Goal: Task Accomplishment & Management: Use online tool/utility

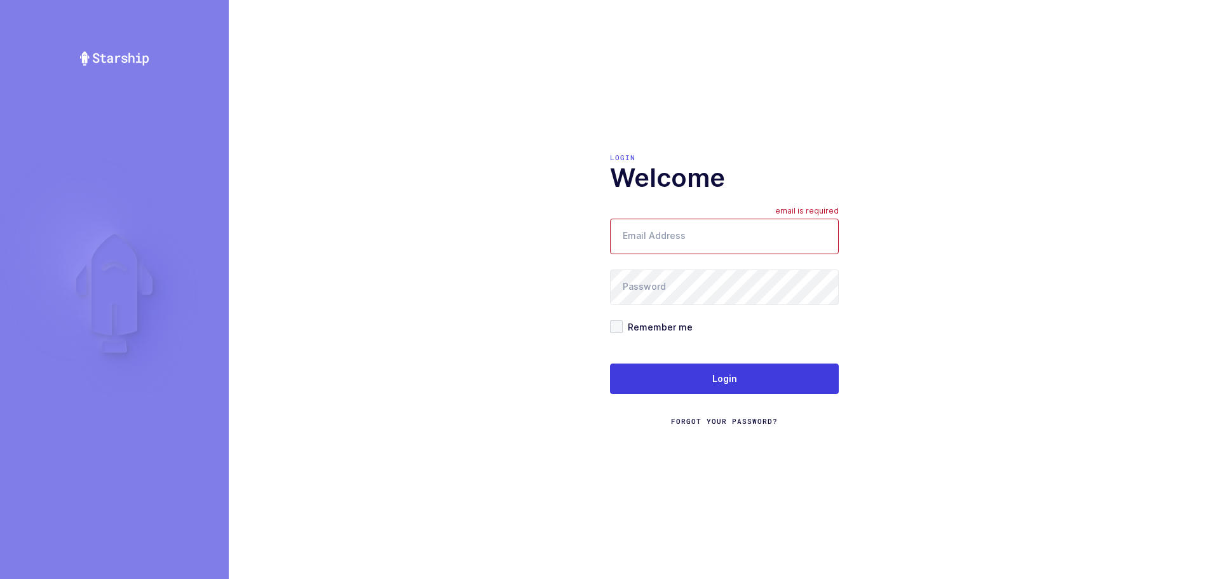
click at [673, 311] on form "Email Address email is required Password Remember me Login Forgot Your Password?" at bounding box center [724, 322] width 229 height 208
type input "mundo@janustrade.com"
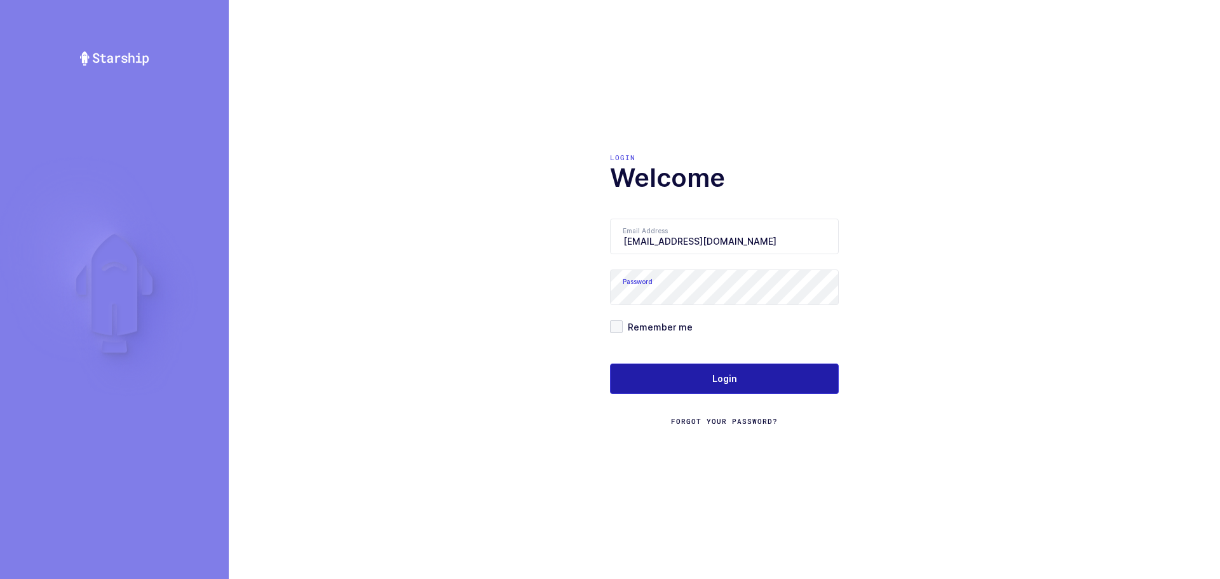
click at [701, 382] on button "Login" at bounding box center [724, 378] width 229 height 30
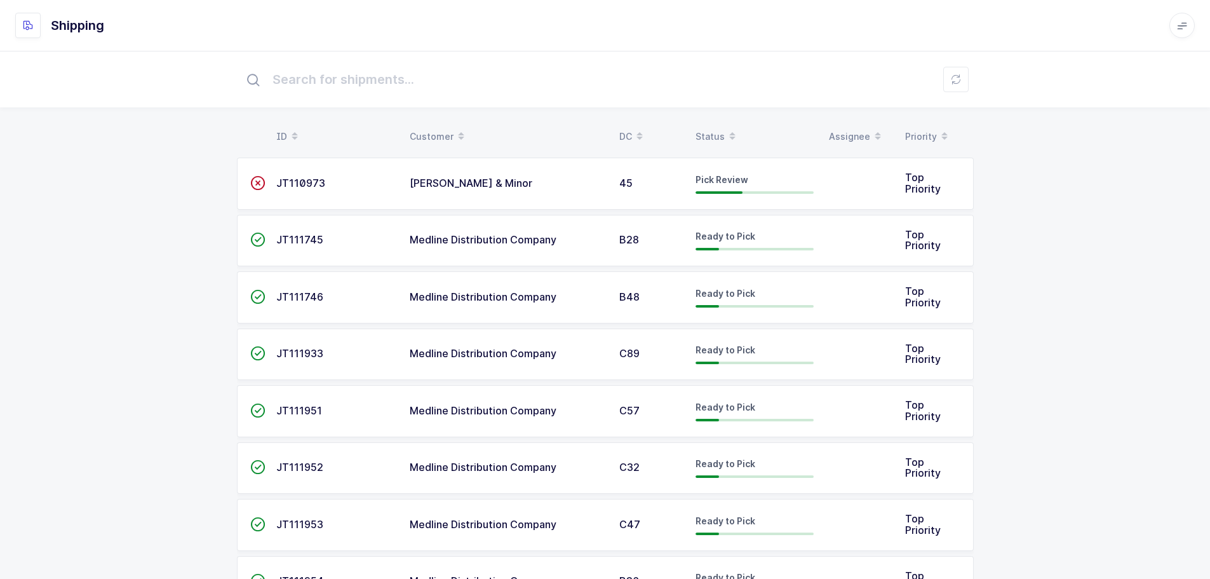
click at [703, 134] on div "Status" at bounding box center [755, 137] width 118 height 22
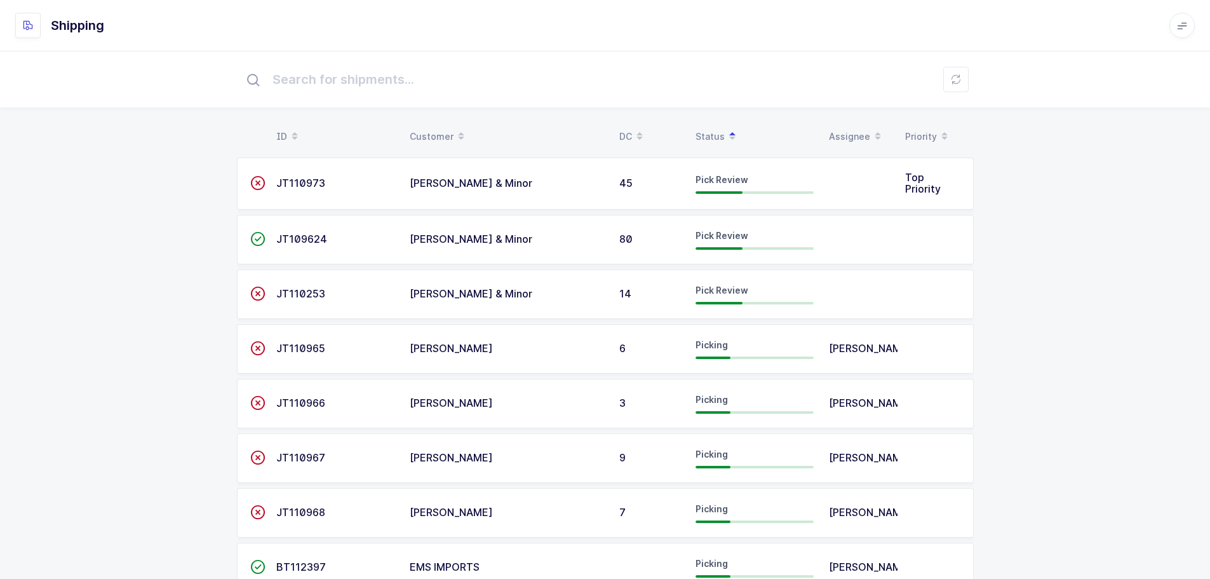
click at [299, 242] on span "JT109624" at bounding box center [301, 238] width 51 height 13
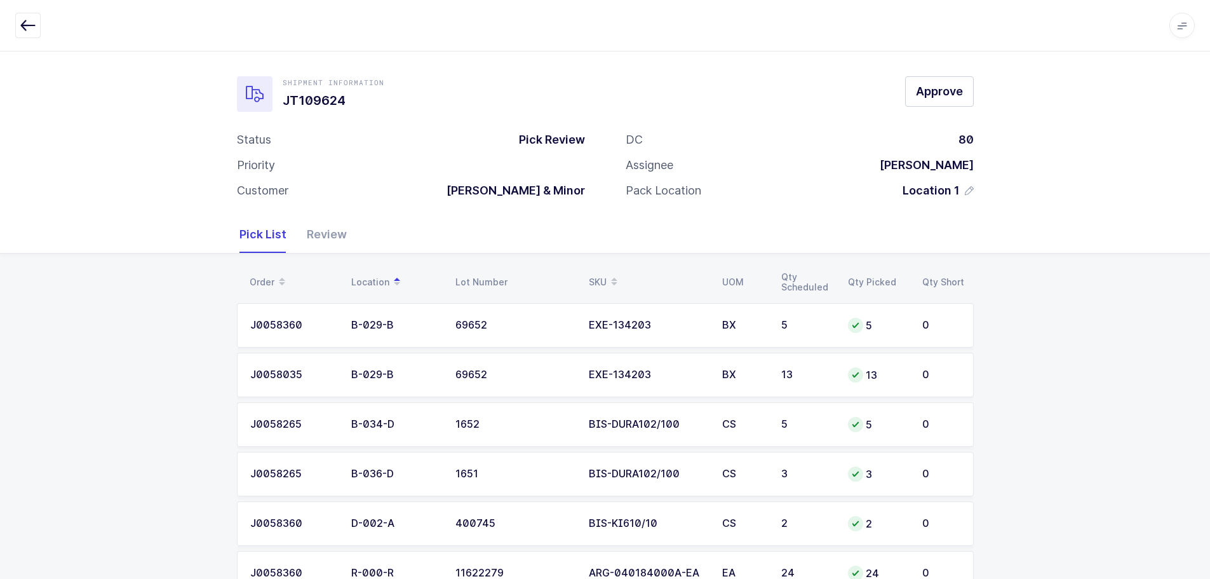
click at [352, 227] on div "Pick List Review" at bounding box center [605, 234] width 732 height 37
click at [330, 234] on div "Review" at bounding box center [322, 234] width 50 height 37
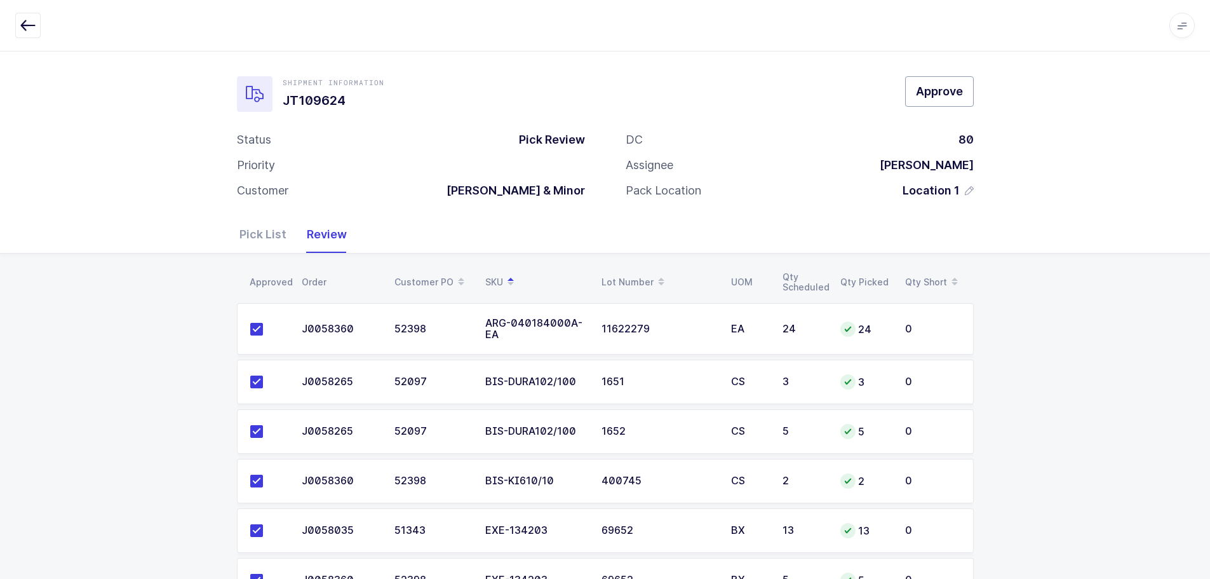
click at [969, 94] on button "Approve" at bounding box center [939, 91] width 69 height 30
click at [25, 23] on icon "button" at bounding box center [27, 25] width 15 height 15
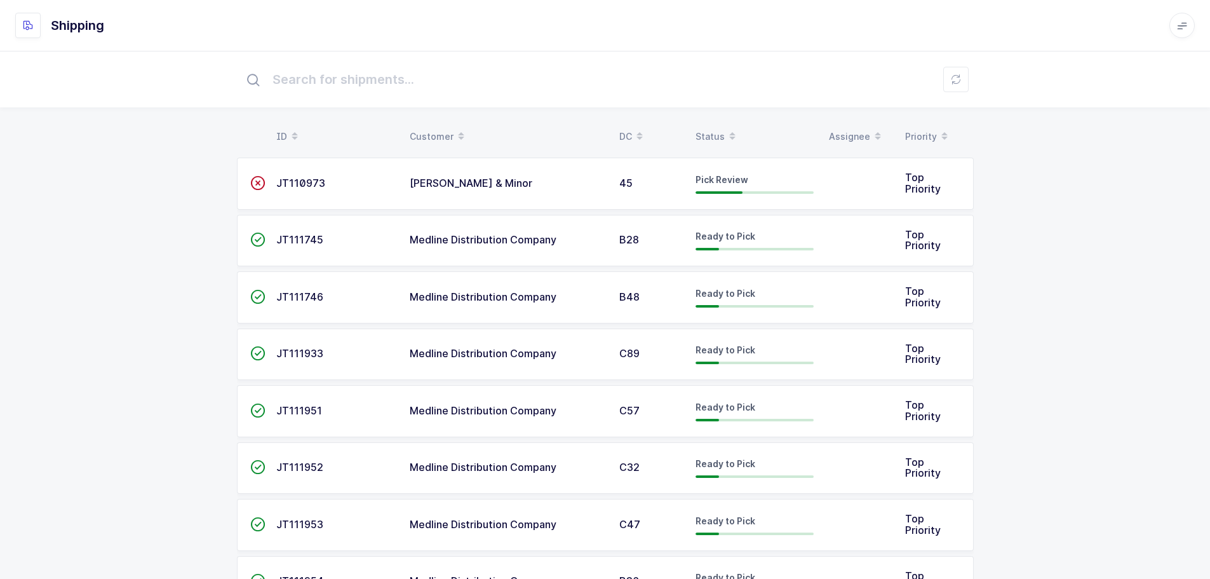
click at [706, 129] on div "Status" at bounding box center [755, 137] width 118 height 22
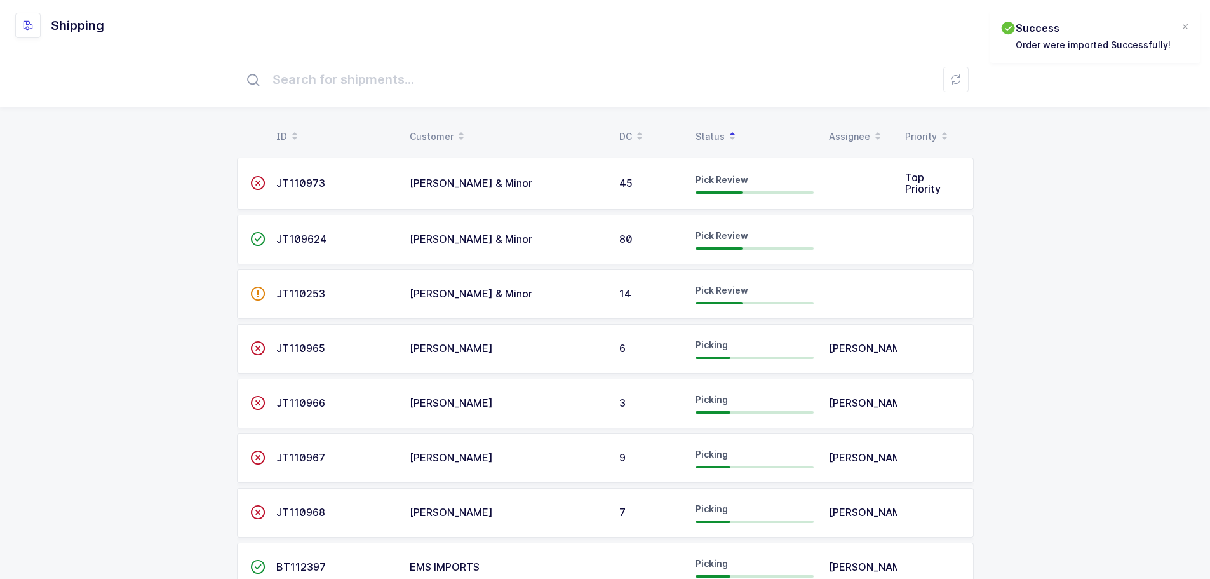
click at [304, 291] on span "JT110253" at bounding box center [300, 293] width 49 height 13
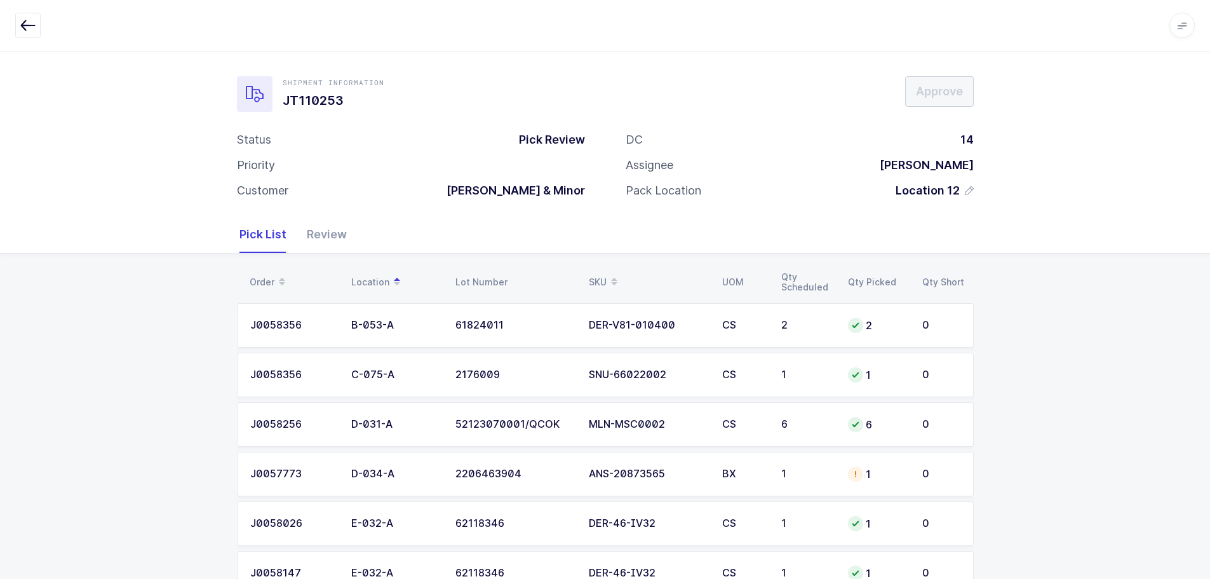
click at [325, 234] on div "Review" at bounding box center [322, 234] width 50 height 37
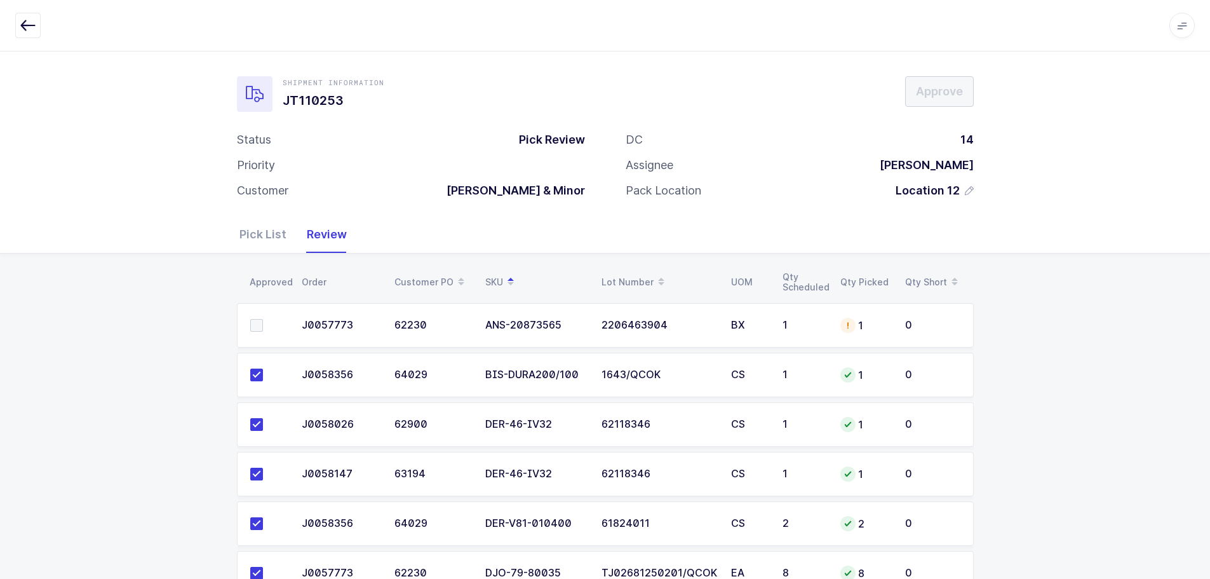
click at [833, 321] on td "1" at bounding box center [865, 325] width 65 height 44
click at [262, 233] on div "Pick List" at bounding box center [267, 234] width 57 height 37
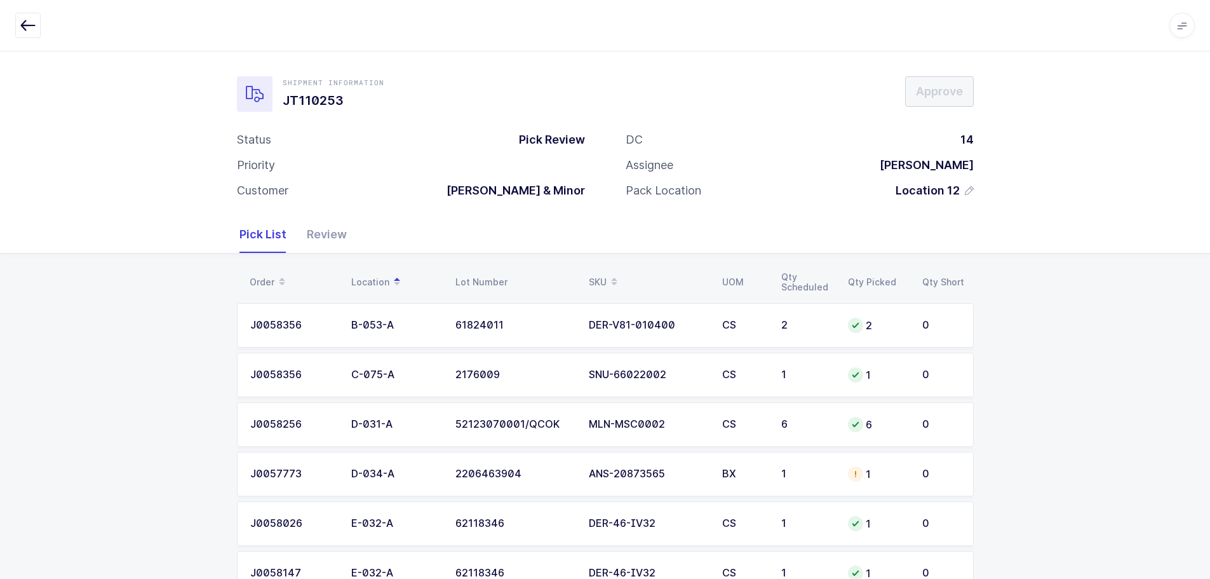
click at [786, 469] on div "1" at bounding box center [806, 473] width 51 height 11
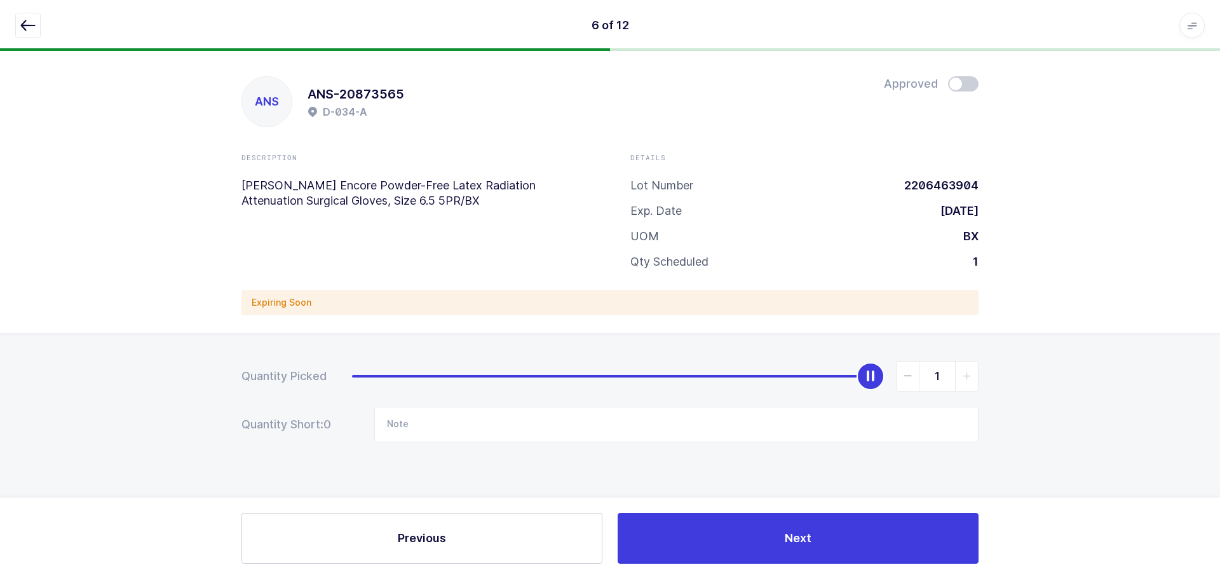
click at [959, 77] on span at bounding box center [963, 83] width 30 height 15
click at [29, 28] on icon "button" at bounding box center [27, 25] width 15 height 15
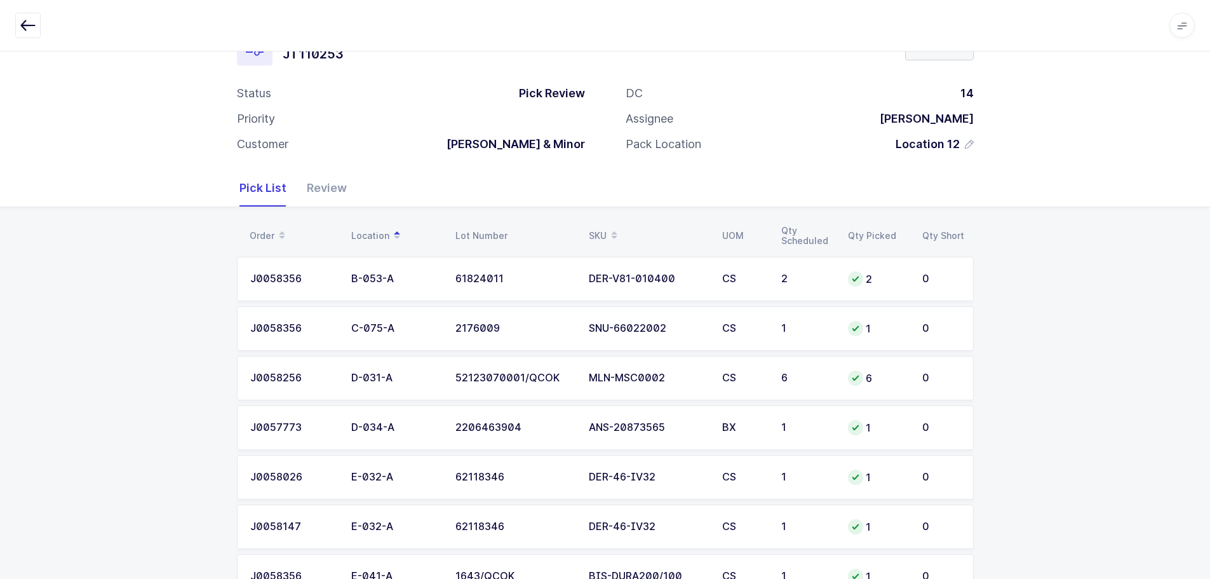
scroll to position [27, 0]
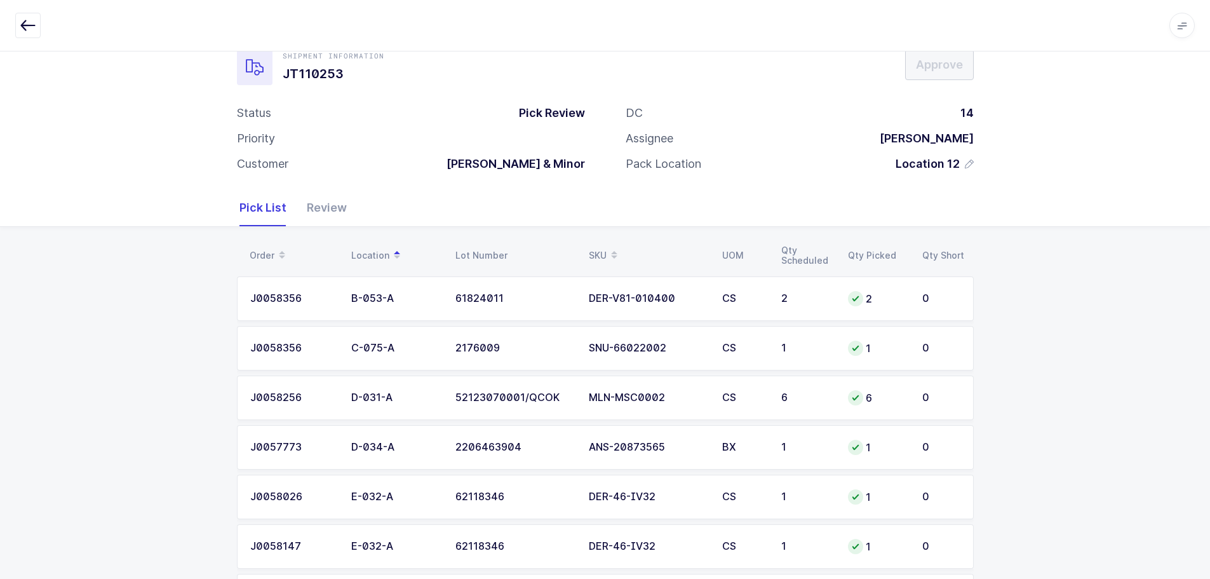
drag, startPoint x: 321, startPoint y: 203, endPoint x: 335, endPoint y: 204, distance: 14.6
click at [320, 204] on div "Review" at bounding box center [322, 207] width 50 height 37
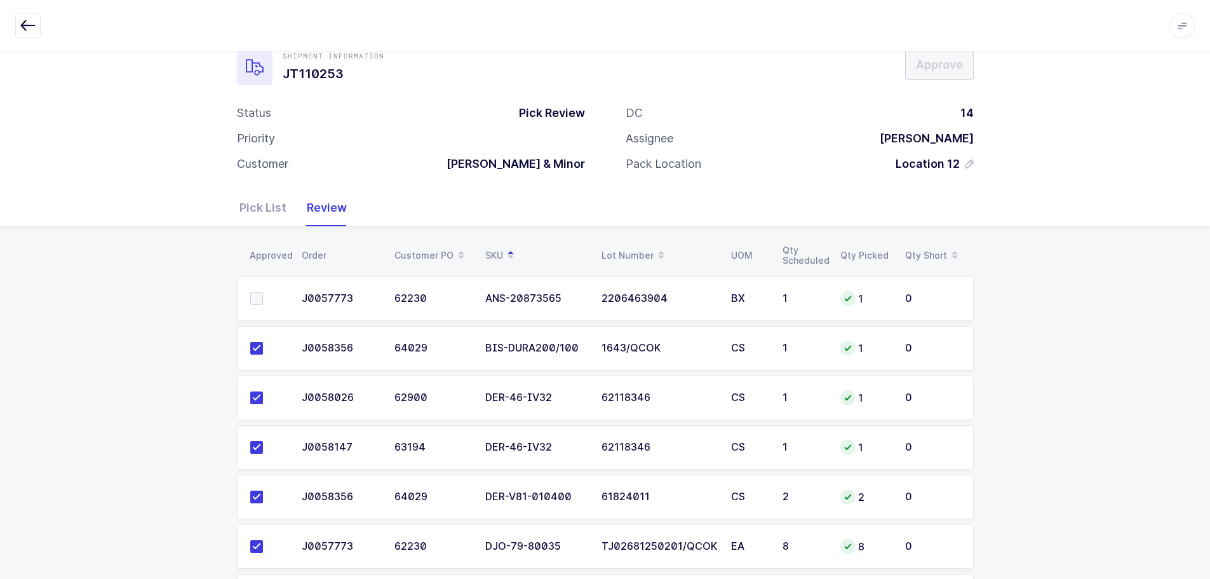
click at [260, 300] on span at bounding box center [256, 298] width 13 height 13
click at [263, 292] on input "checkbox" at bounding box center [263, 292] width 0 height 0
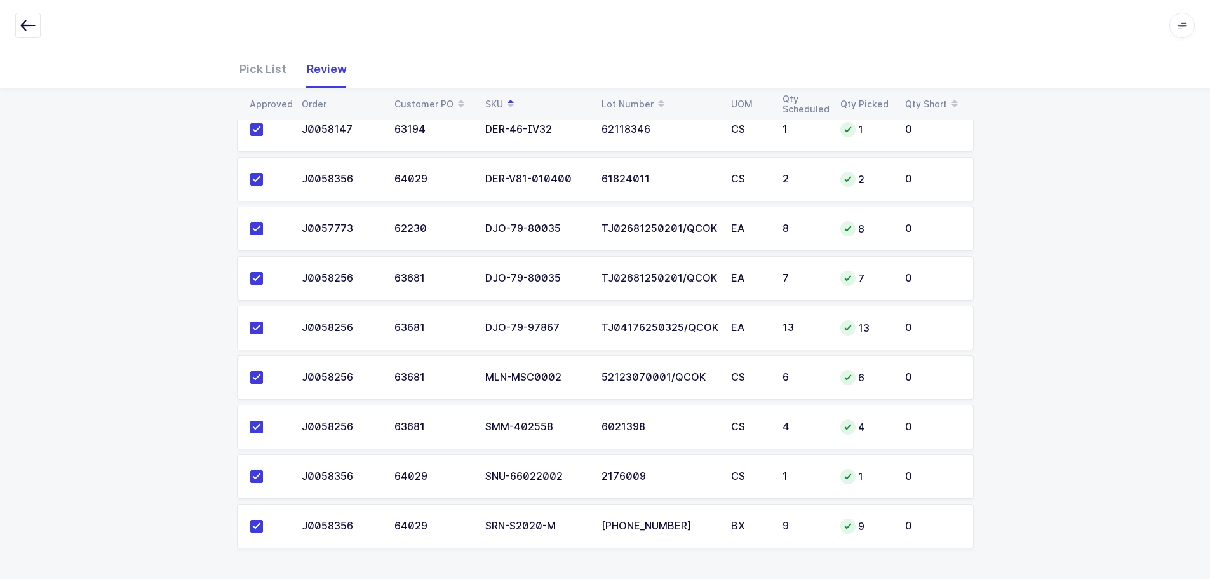
scroll to position [0, 0]
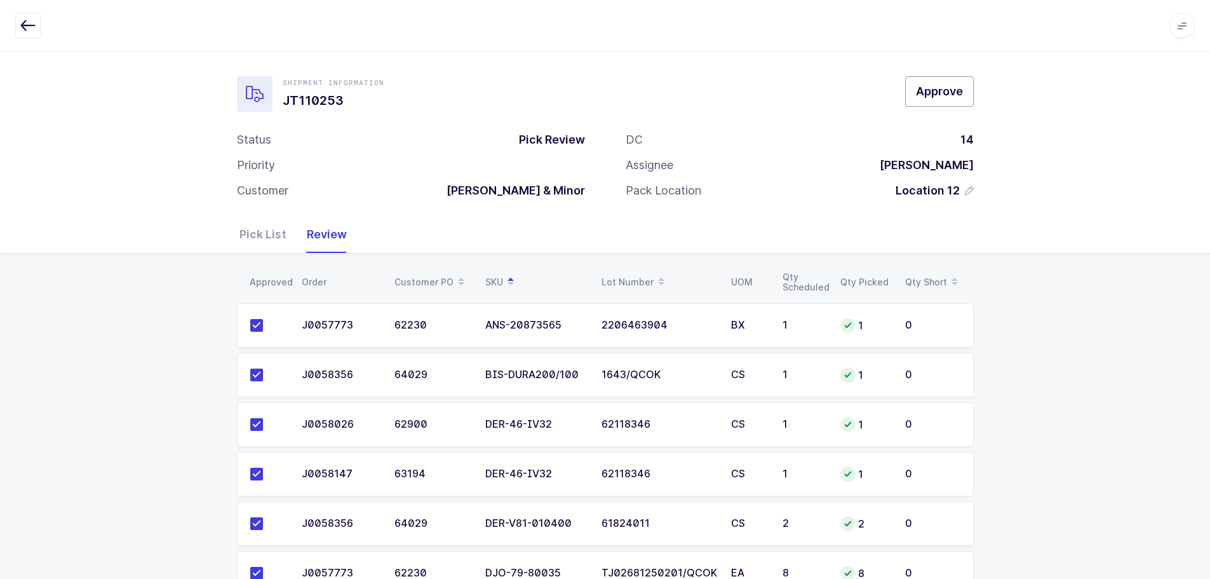
click at [933, 93] on span "Approve" at bounding box center [939, 91] width 47 height 16
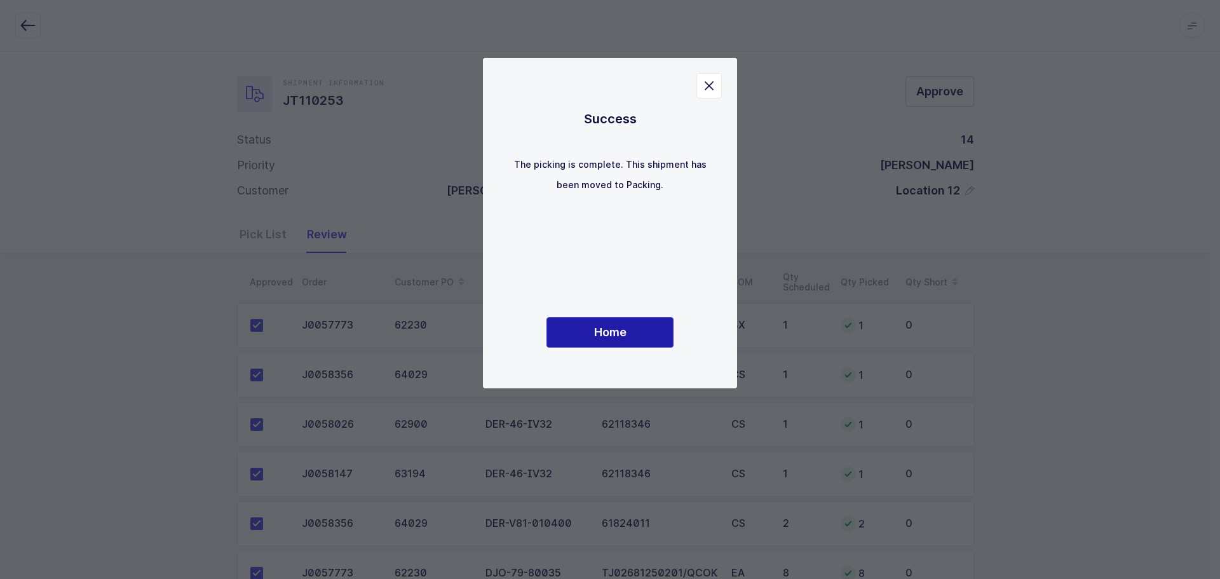
click at [609, 332] on span "Home" at bounding box center [610, 332] width 32 height 16
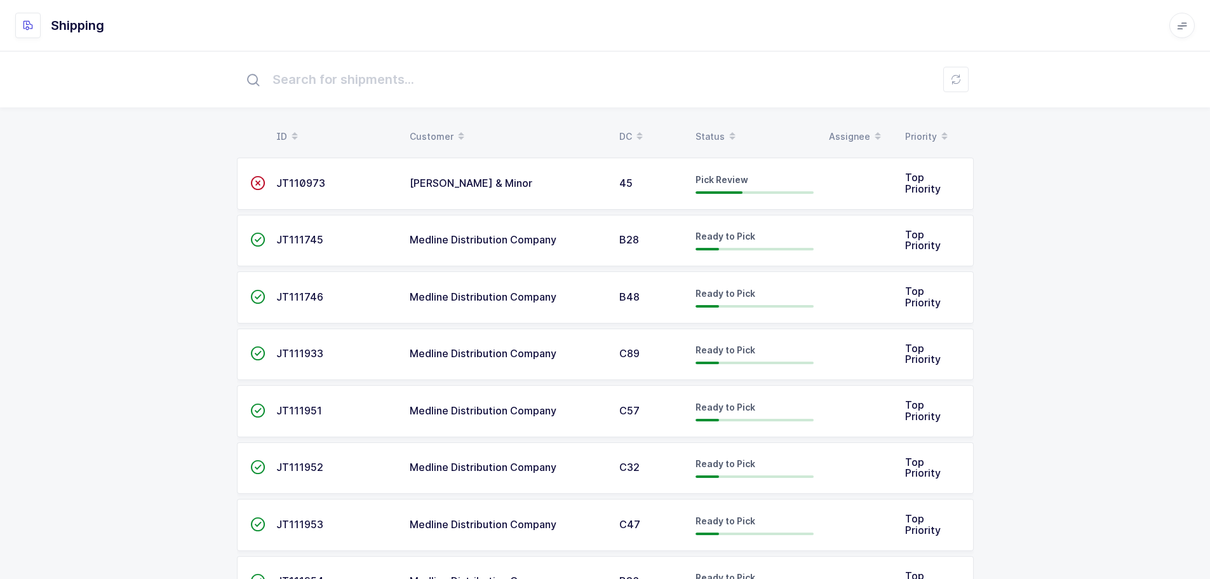
click at [720, 133] on div "Status" at bounding box center [755, 137] width 118 height 22
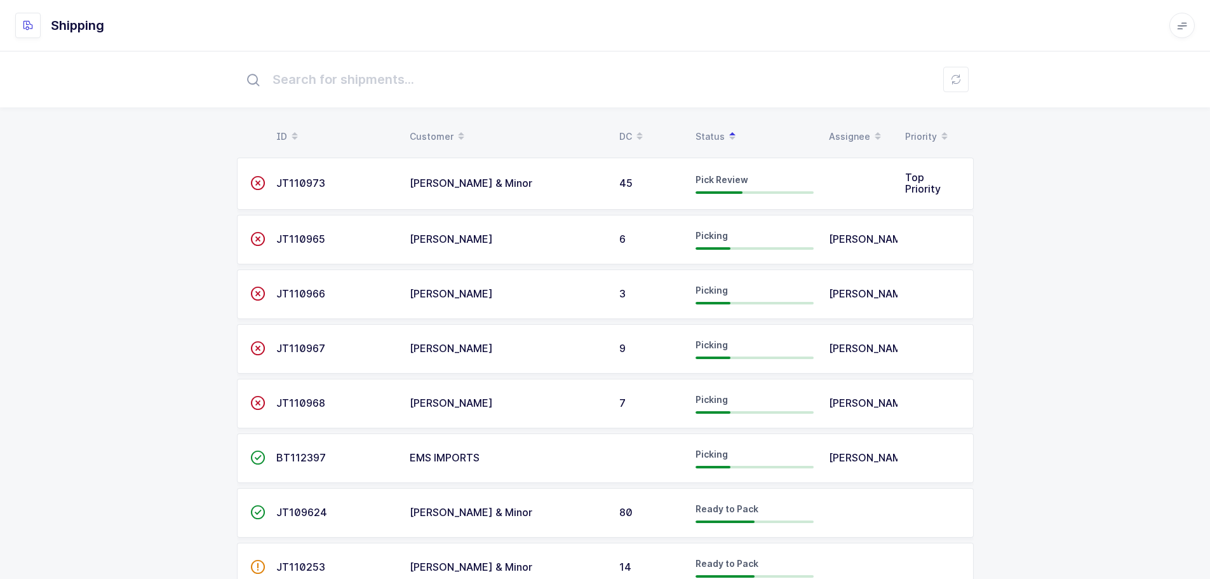
click at [860, 127] on div "Assignee" at bounding box center [859, 137] width 61 height 22
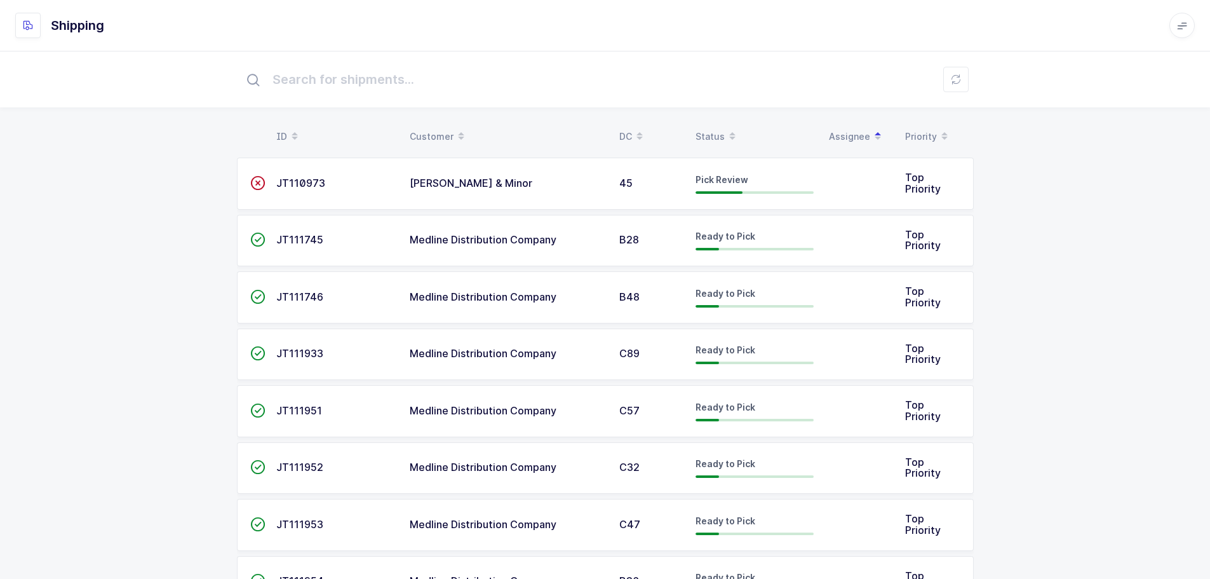
click at [914, 129] on div "Priority" at bounding box center [935, 137] width 61 height 22
click at [718, 128] on div "Status" at bounding box center [755, 137] width 118 height 22
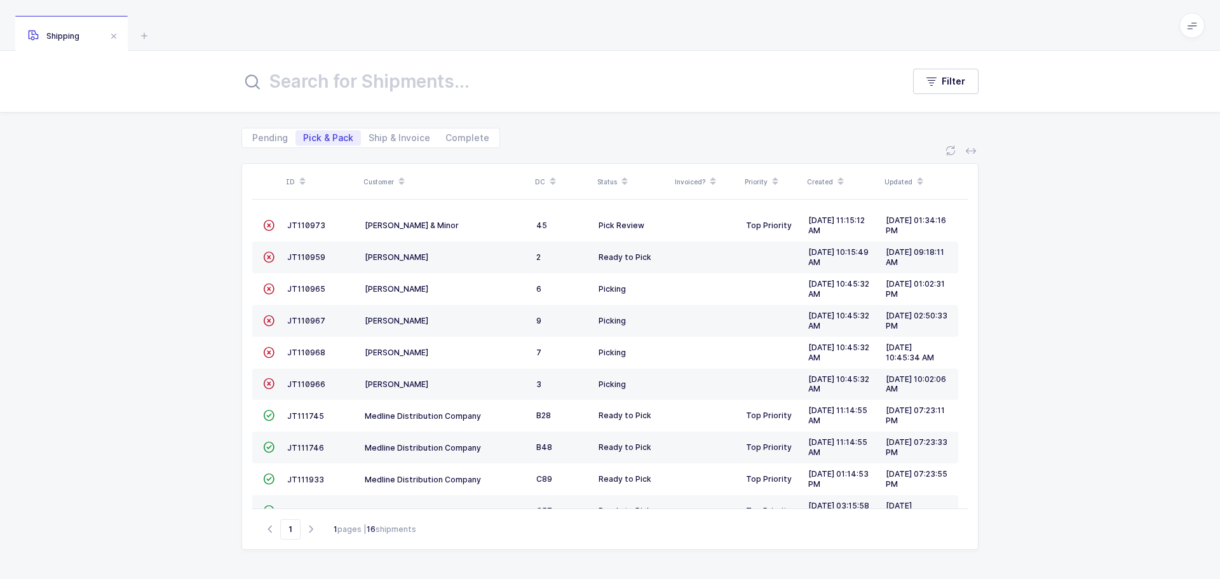
click at [615, 183] on div "Status" at bounding box center [632, 182] width 70 height 22
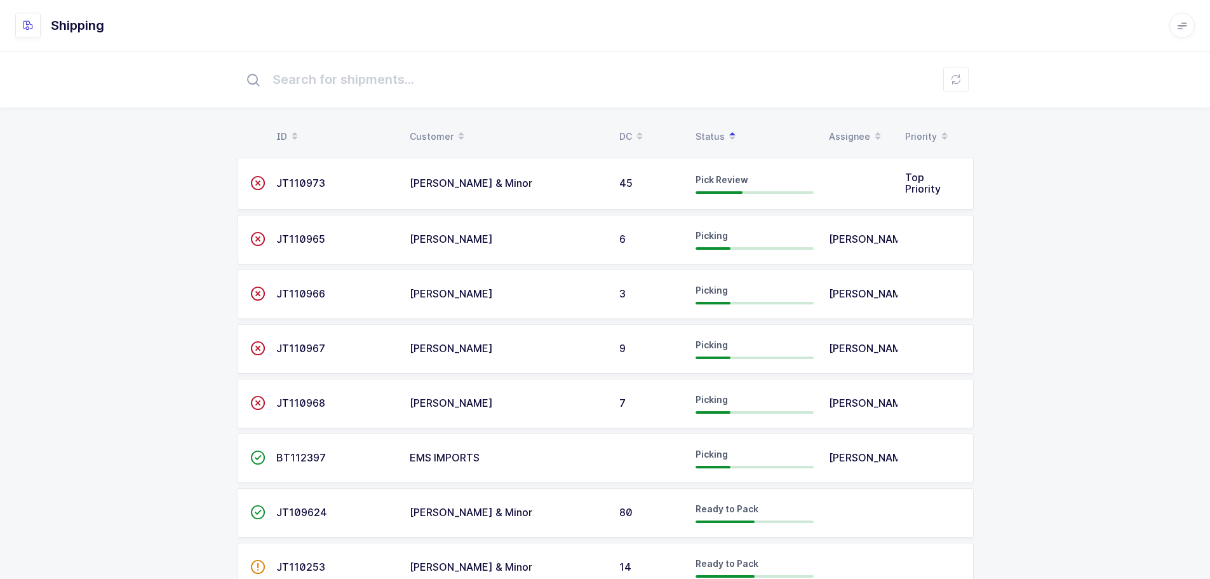
click at [439, 162] on td "[PERSON_NAME] & Minor" at bounding box center [507, 184] width 210 height 52
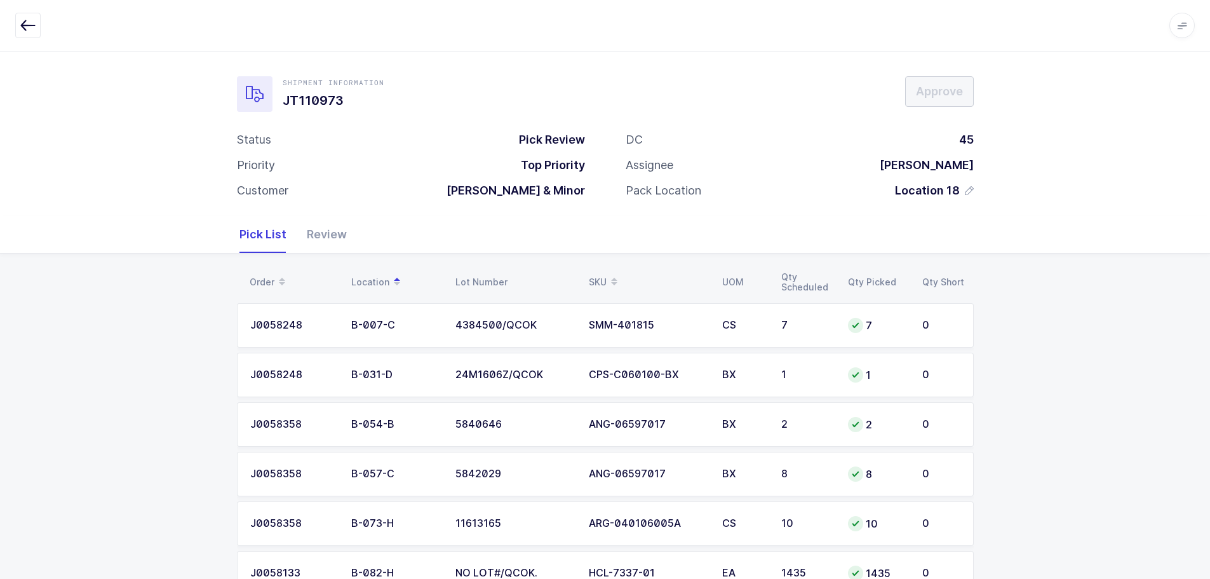
click at [323, 245] on div "Review" at bounding box center [322, 234] width 50 height 37
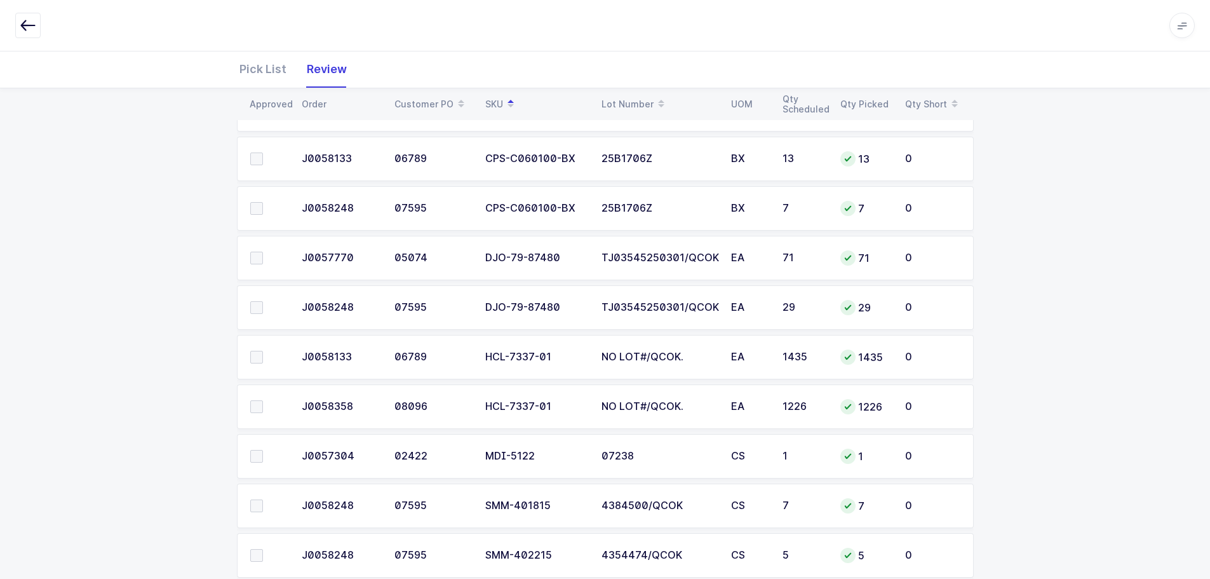
scroll to position [642, 0]
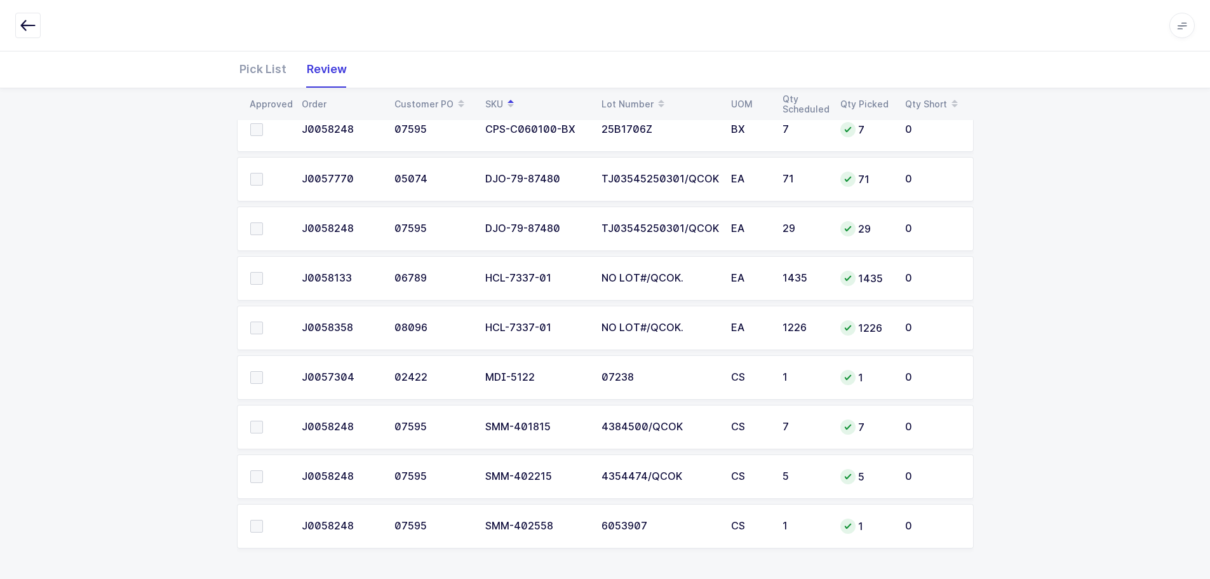
click at [256, 526] on span at bounding box center [256, 526] width 13 height 13
click at [263, 520] on input "checkbox" at bounding box center [263, 520] width 0 height 0
click at [257, 471] on span at bounding box center [256, 476] width 13 height 13
click at [263, 470] on input "checkbox" at bounding box center [263, 470] width 0 height 0
click at [256, 417] on td at bounding box center [265, 427] width 57 height 44
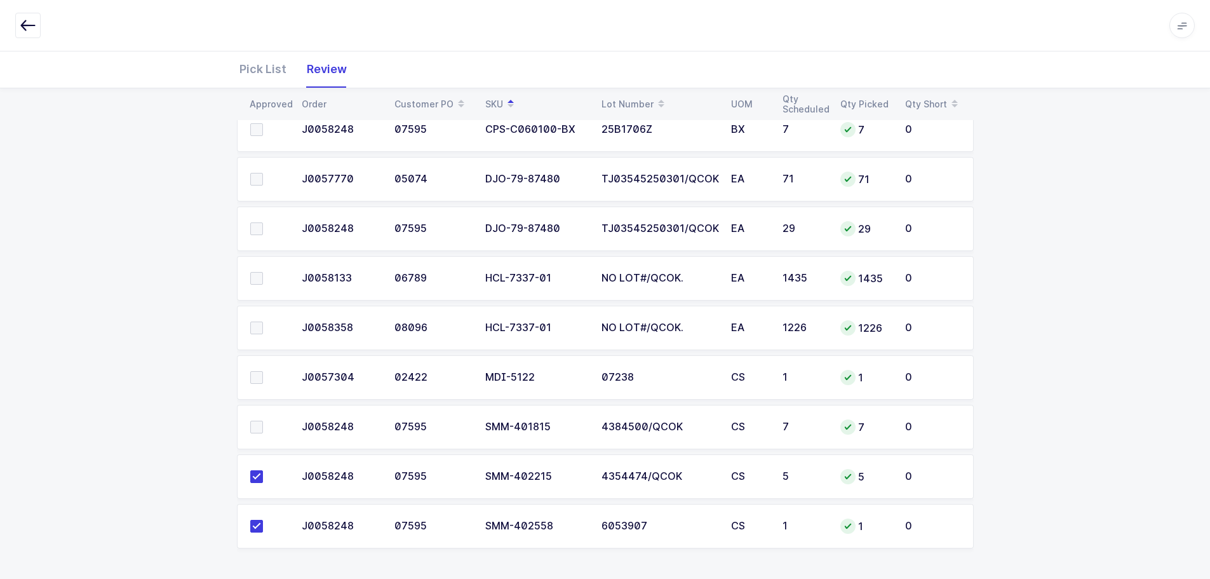
click at [252, 426] on span at bounding box center [256, 426] width 13 height 13
click at [263, 420] on input "checkbox" at bounding box center [263, 420] width 0 height 0
drag, startPoint x: 260, startPoint y: 372, endPoint x: 252, endPoint y: 381, distance: 12.2
click at [258, 375] on span at bounding box center [256, 377] width 13 height 13
click at [263, 371] on input "checkbox" at bounding box center [263, 371] width 0 height 0
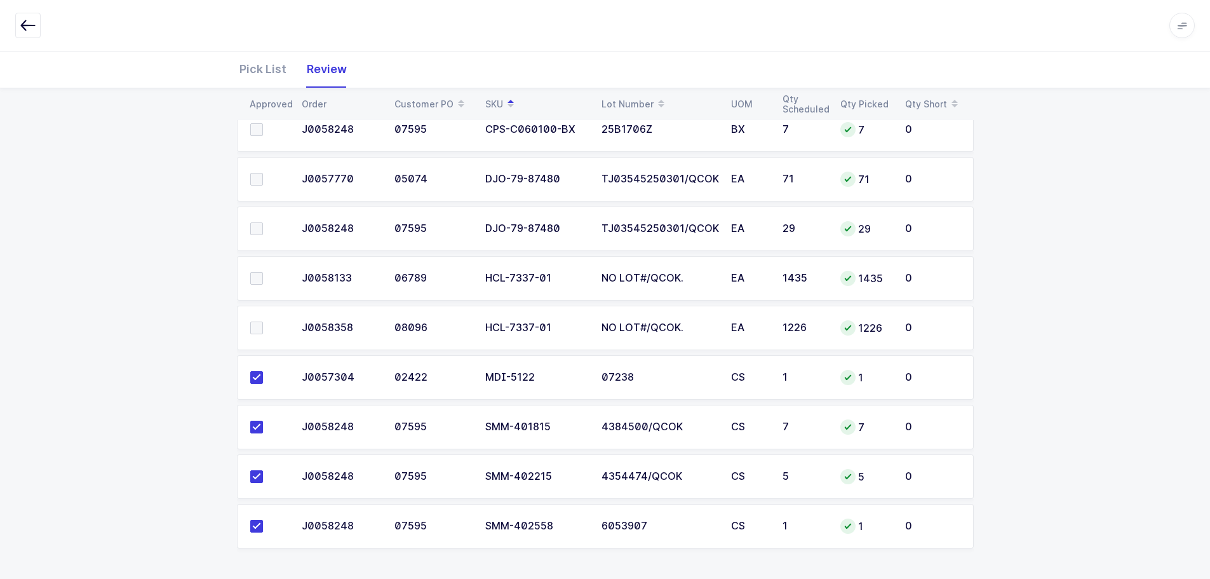
click at [257, 328] on span at bounding box center [256, 327] width 13 height 13
click at [263, 321] on input "checkbox" at bounding box center [263, 321] width 0 height 0
click at [259, 281] on span at bounding box center [256, 278] width 13 height 13
click at [263, 272] on input "checkbox" at bounding box center [263, 272] width 0 height 0
click at [257, 229] on span at bounding box center [256, 228] width 13 height 13
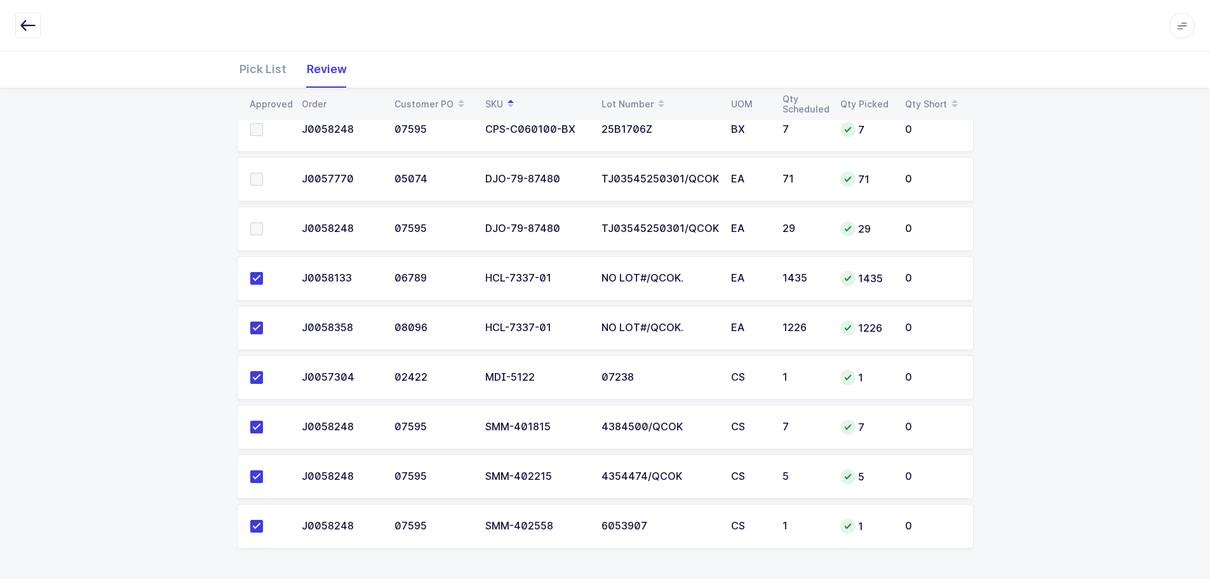
click at [263, 222] on input "checkbox" at bounding box center [263, 222] width 0 height 0
click at [258, 183] on span at bounding box center [256, 179] width 13 height 13
click at [263, 173] on input "checkbox" at bounding box center [263, 173] width 0 height 0
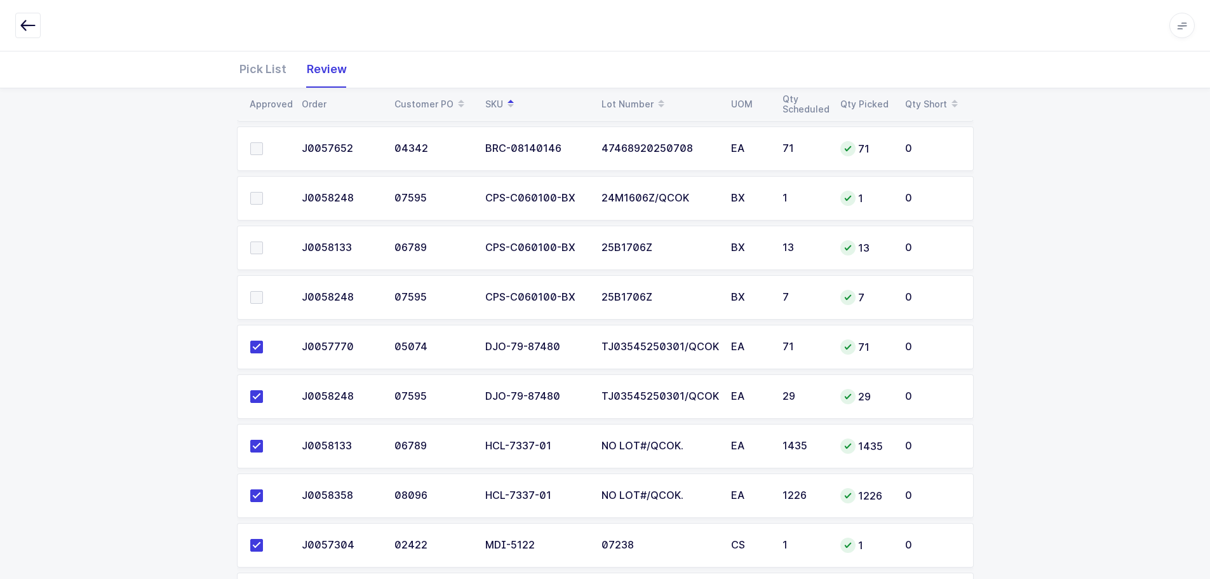
scroll to position [451, 0]
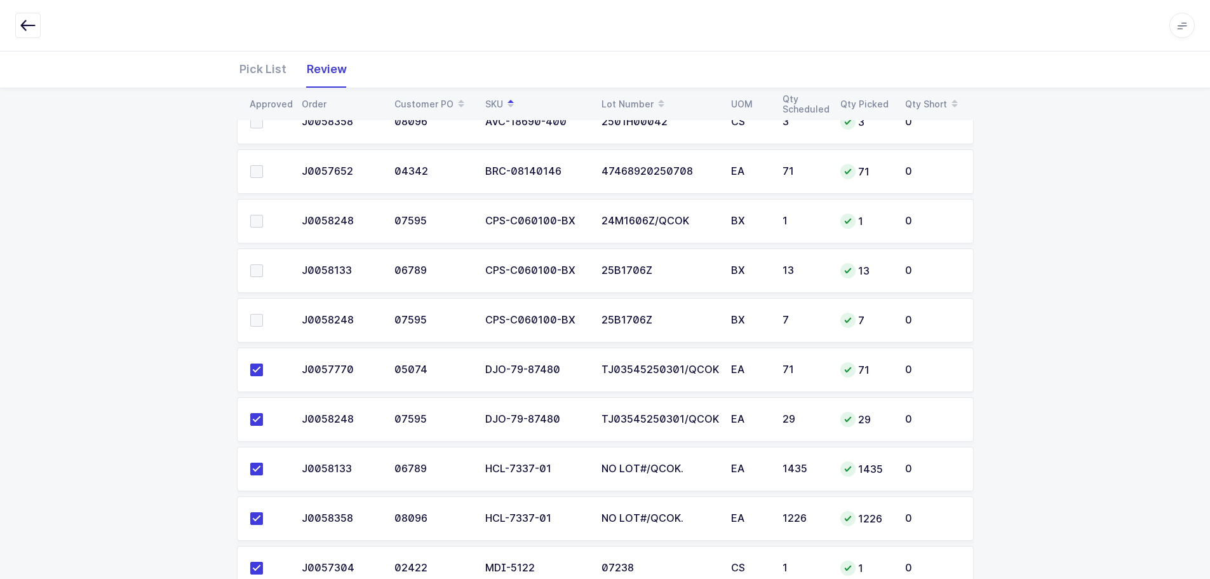
click at [261, 326] on span at bounding box center [256, 320] width 13 height 13
click at [263, 314] on input "checkbox" at bounding box center [263, 314] width 0 height 0
click at [259, 269] on span at bounding box center [256, 270] width 13 height 13
click at [263, 264] on input "checkbox" at bounding box center [263, 264] width 0 height 0
click at [255, 225] on span at bounding box center [256, 221] width 13 height 13
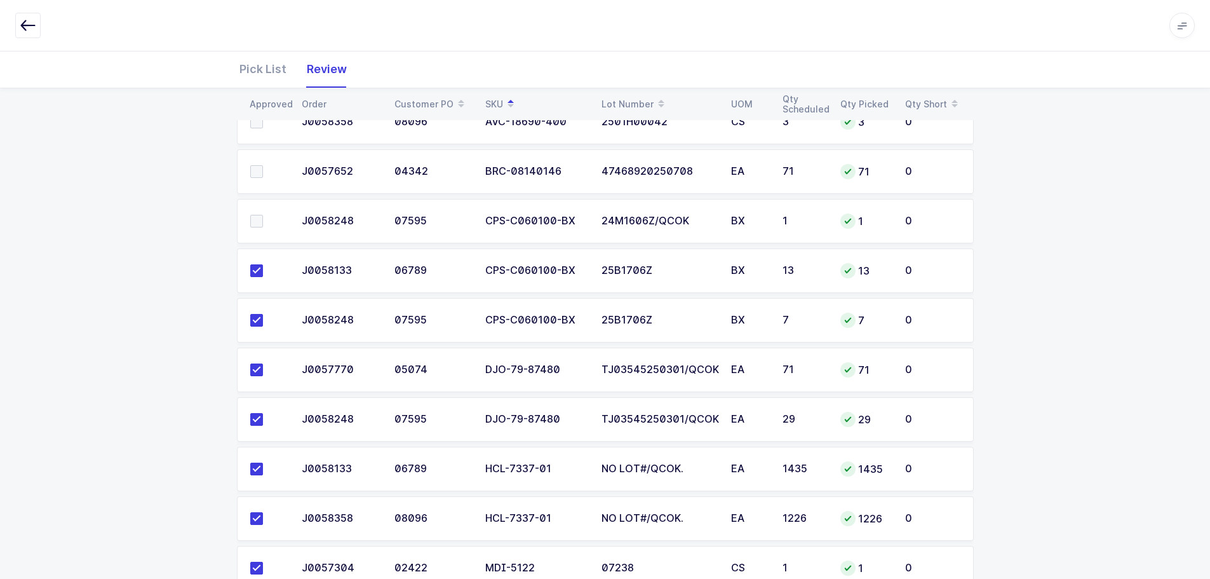
click at [263, 215] on input "checkbox" at bounding box center [263, 215] width 0 height 0
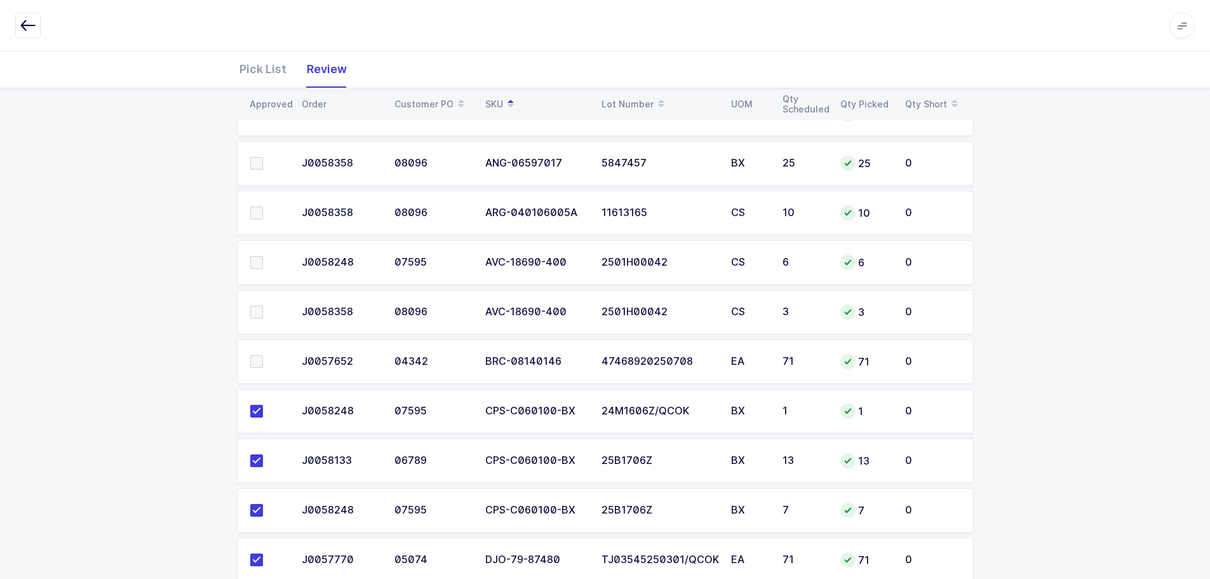
scroll to position [260, 0]
click at [252, 363] on span at bounding box center [256, 362] width 13 height 13
click at [263, 356] on input "checkbox" at bounding box center [263, 356] width 0 height 0
click at [257, 311] on span at bounding box center [256, 312] width 13 height 13
click at [263, 306] on input "checkbox" at bounding box center [263, 306] width 0 height 0
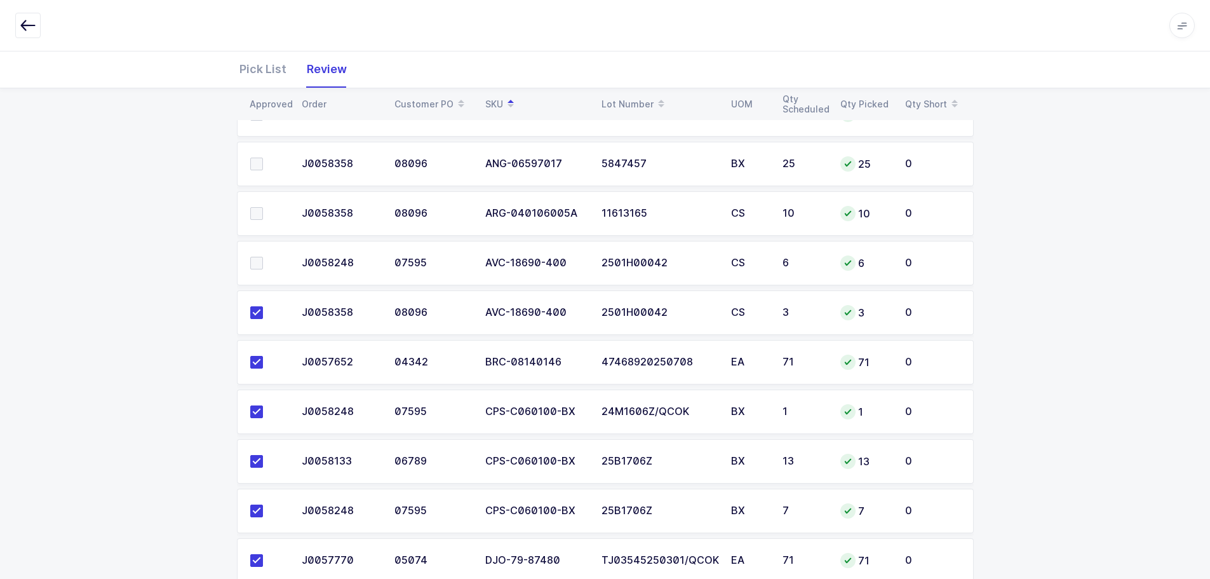
click at [257, 264] on span at bounding box center [256, 263] width 13 height 13
click at [263, 257] on input "checkbox" at bounding box center [263, 257] width 0 height 0
click at [260, 214] on span at bounding box center [256, 213] width 13 height 13
click at [263, 207] on input "checkbox" at bounding box center [263, 207] width 0 height 0
click at [261, 160] on span at bounding box center [256, 164] width 13 height 13
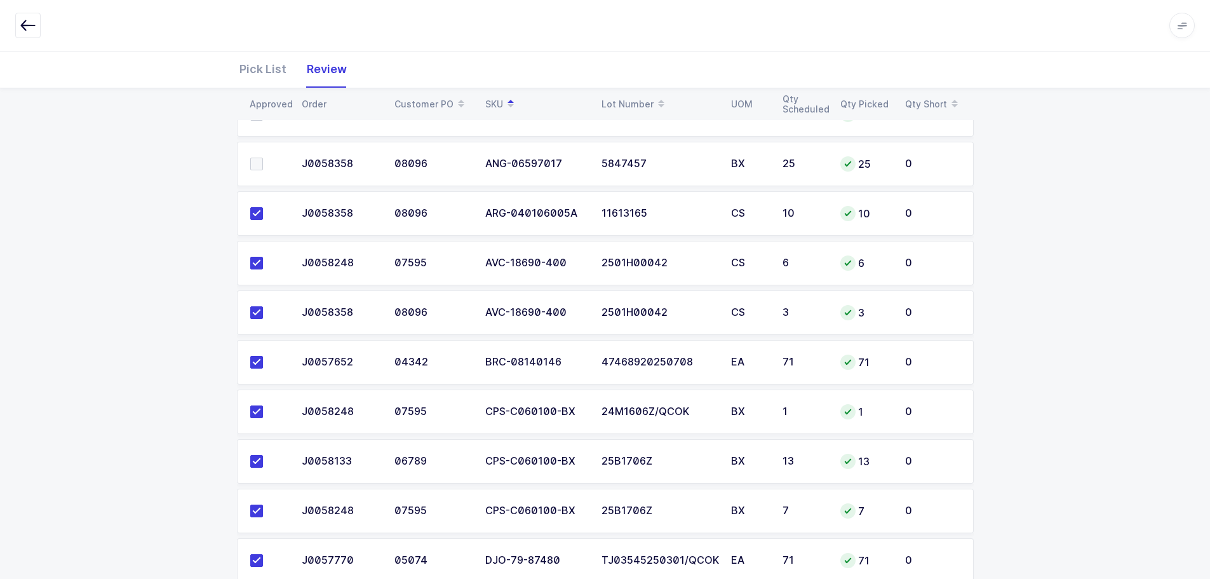
click at [263, 158] on input "checkbox" at bounding box center [263, 158] width 0 height 0
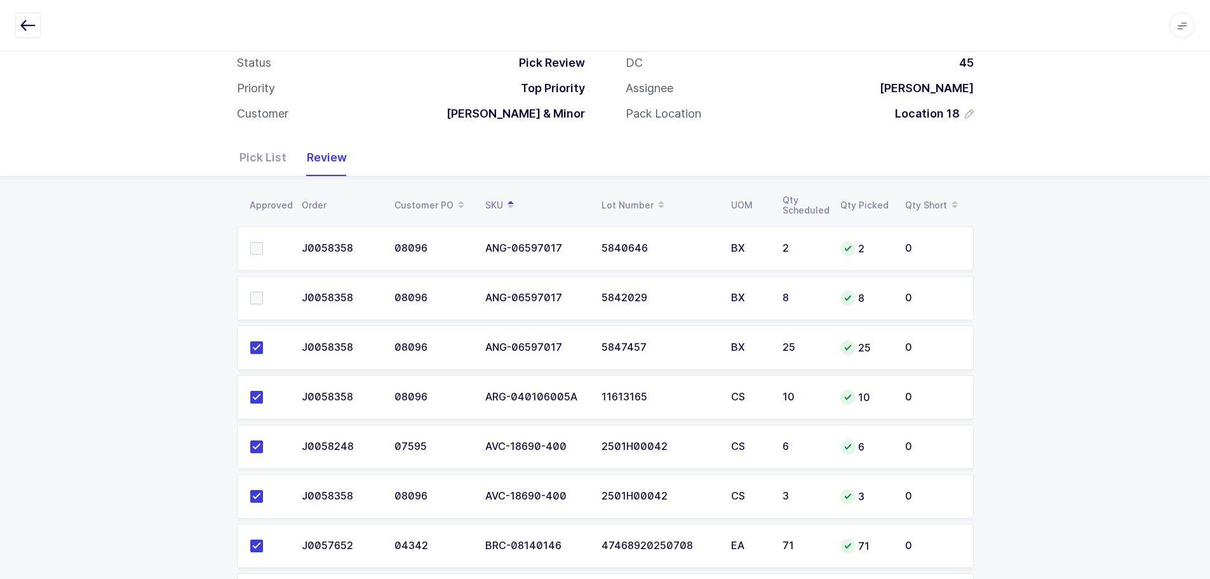
scroll to position [70, 0]
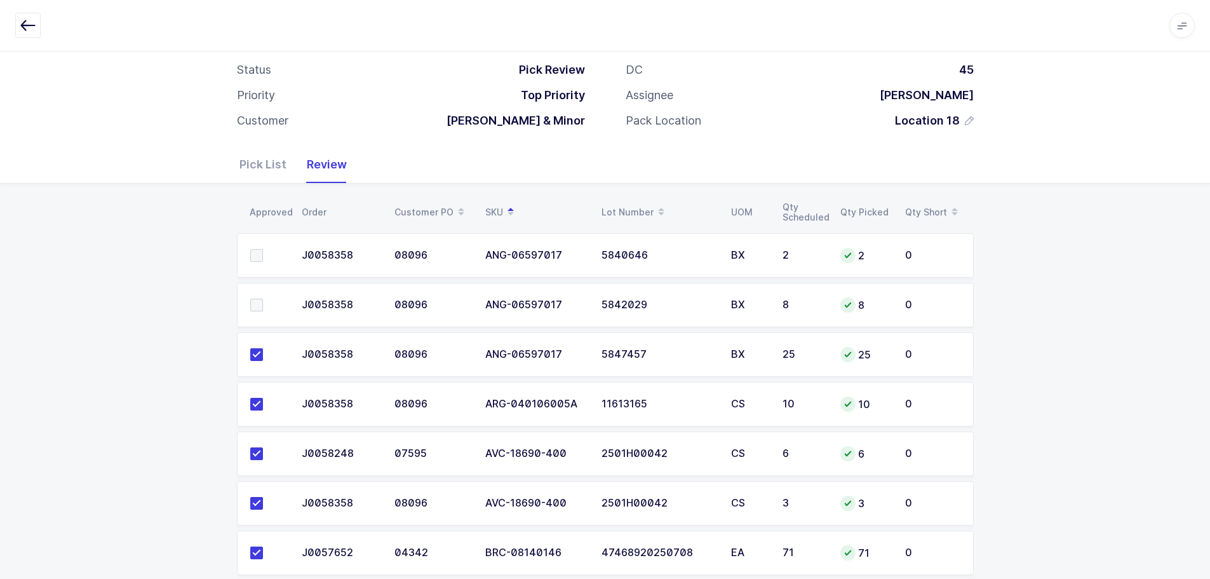
click at [259, 307] on span at bounding box center [256, 305] width 13 height 13
click at [263, 299] on input "checkbox" at bounding box center [263, 299] width 0 height 0
click at [260, 258] on span at bounding box center [256, 255] width 13 height 13
click at [263, 249] on input "checkbox" at bounding box center [263, 249] width 0 height 0
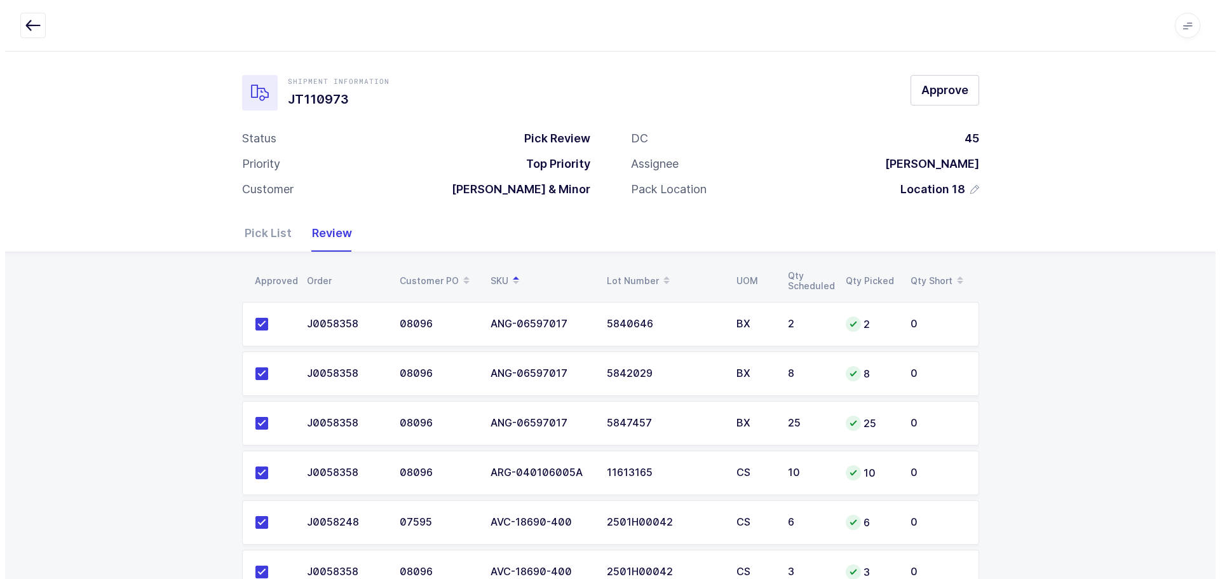
scroll to position [0, 0]
click at [932, 94] on span "Approve" at bounding box center [939, 91] width 47 height 16
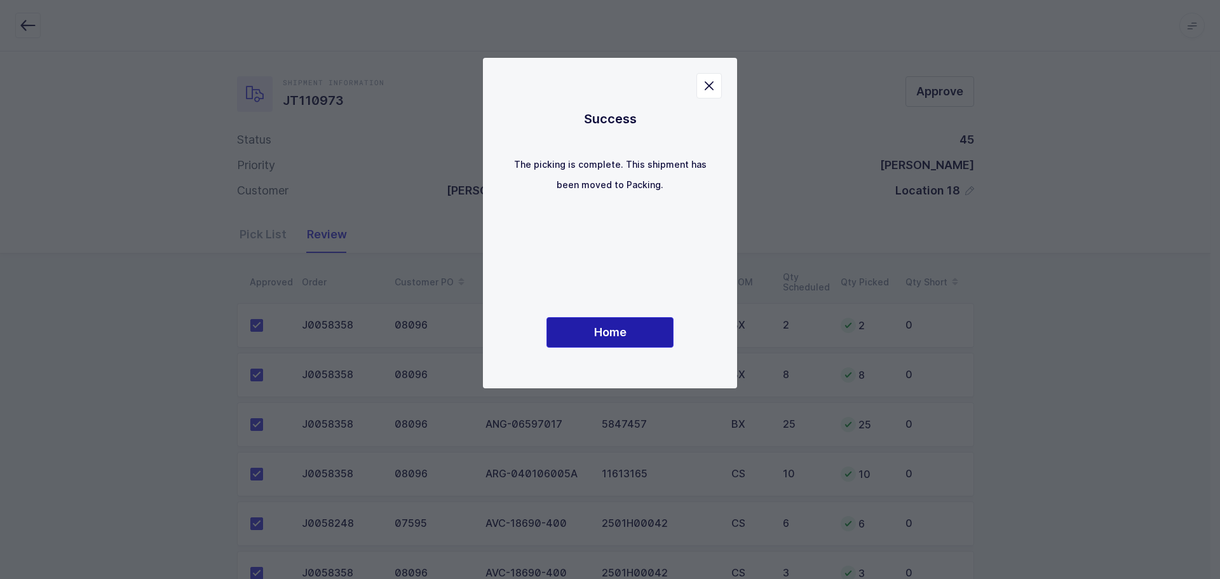
click at [616, 317] on button "Home" at bounding box center [609, 332] width 127 height 30
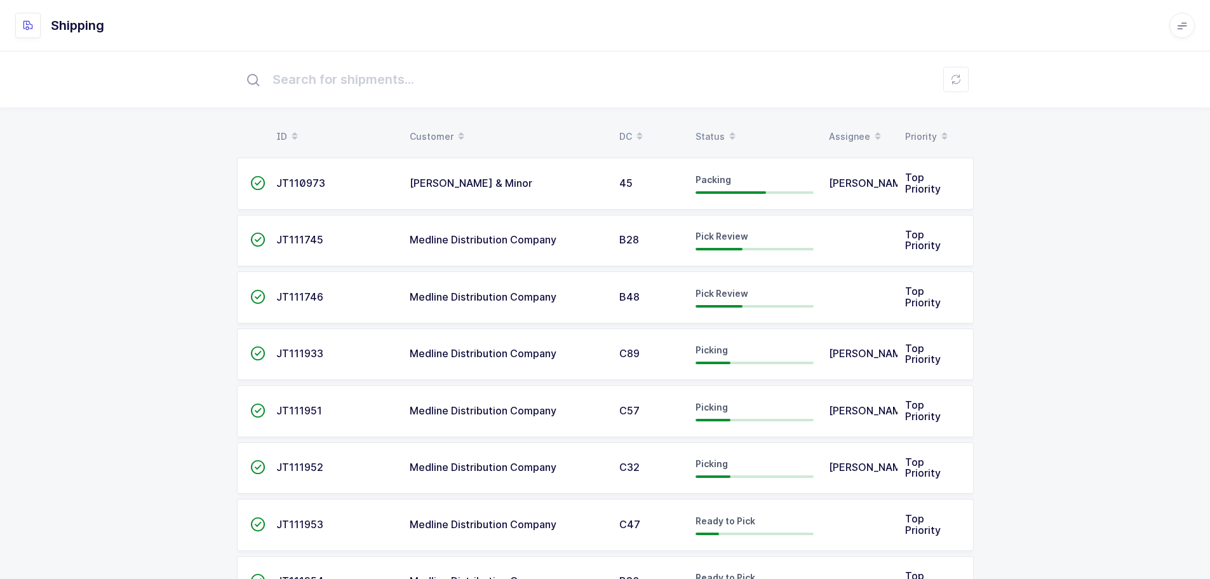
click at [708, 136] on div "Status" at bounding box center [755, 137] width 118 height 22
click at [442, 245] on span "Medline Distribution Company" at bounding box center [483, 239] width 147 height 13
click at [684, 279] on td "B48" at bounding box center [650, 297] width 76 height 52
click at [733, 239] on span "Pick Review" at bounding box center [722, 236] width 53 height 11
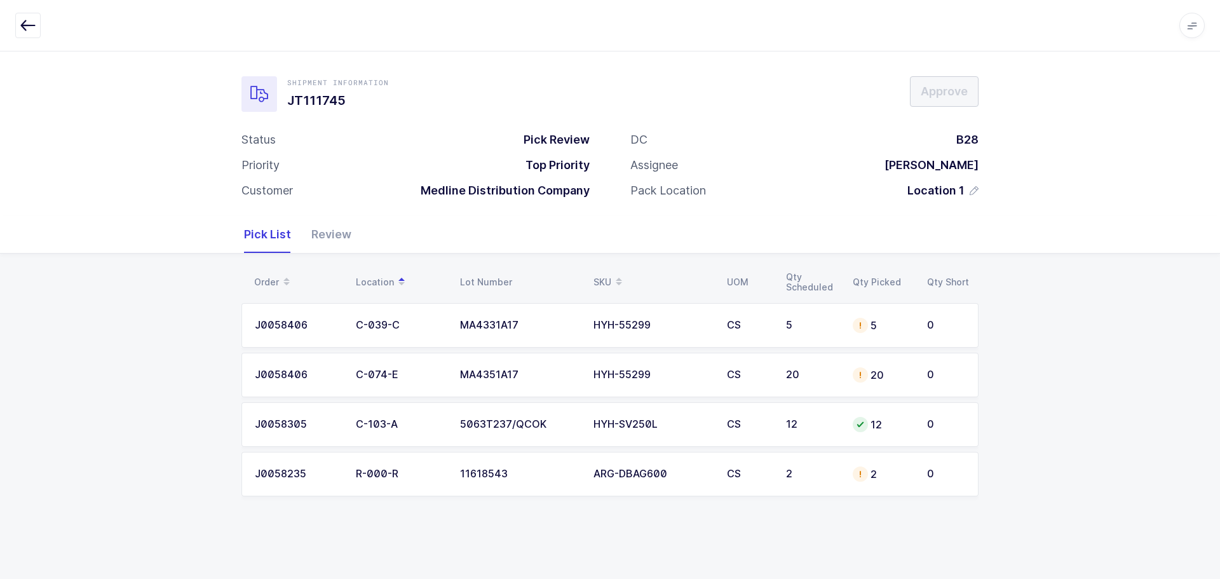
click at [807, 325] on div "5" at bounding box center [811, 324] width 51 height 11
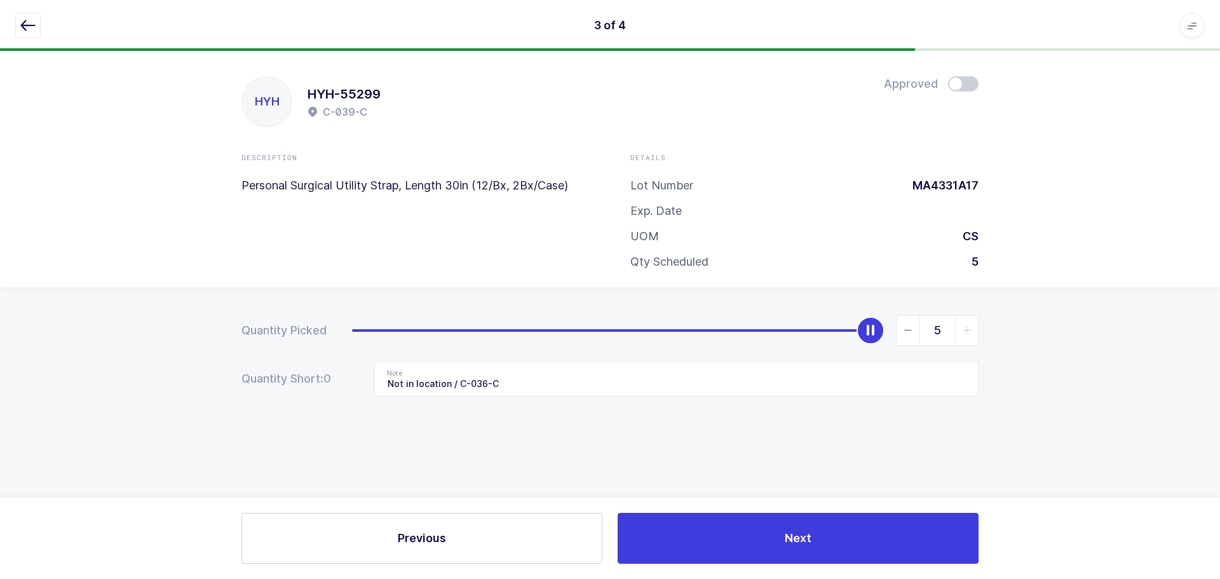
click at [19, 32] on button "button" at bounding box center [27, 25] width 25 height 25
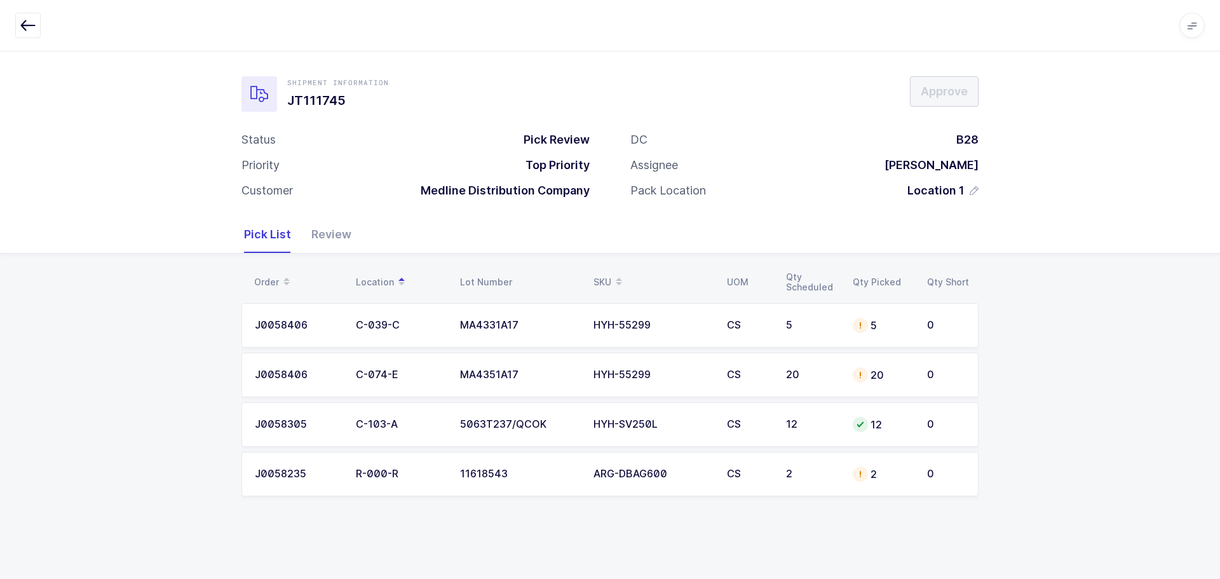
click at [490, 319] on div "MA4331A17" at bounding box center [519, 324] width 118 height 11
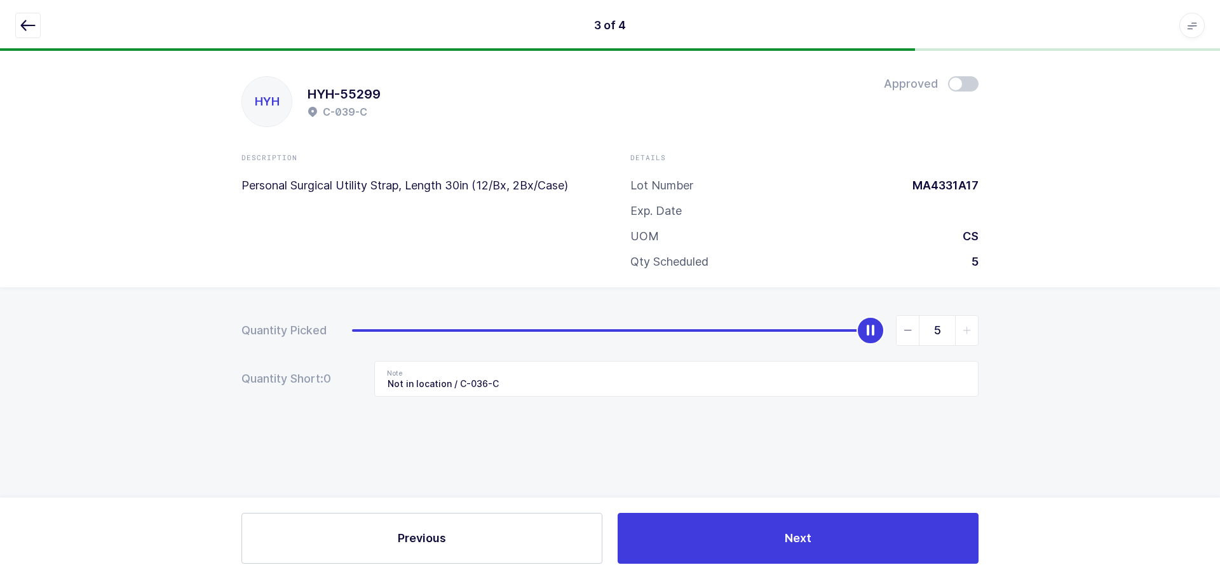
click at [975, 83] on span at bounding box center [963, 83] width 30 height 15
click at [29, 24] on icon "button" at bounding box center [27, 25] width 15 height 15
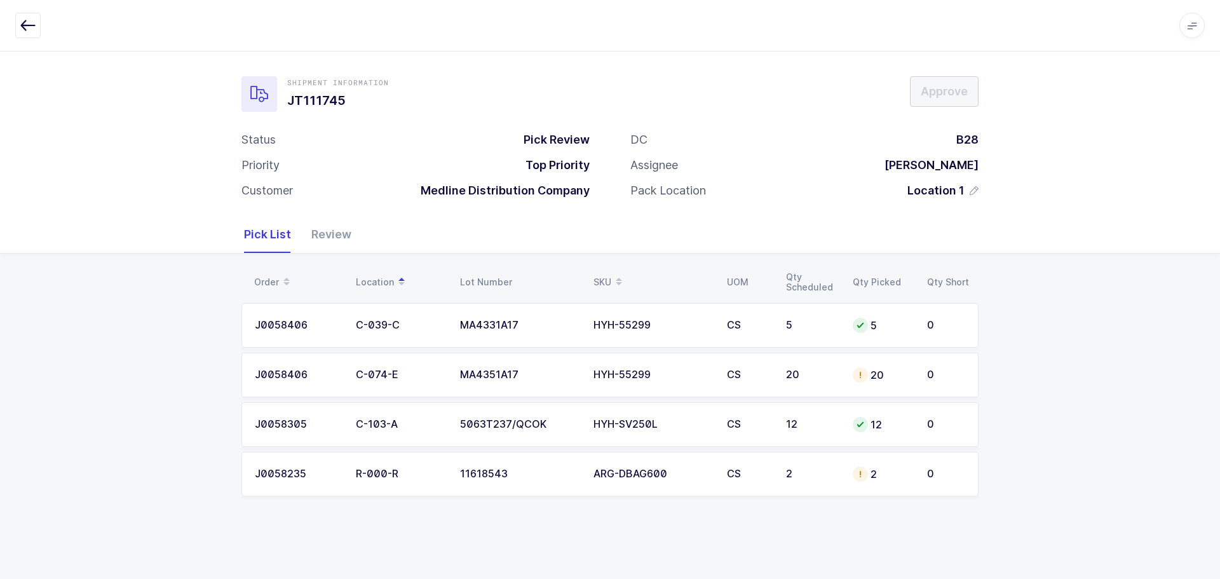
click at [784, 377] on td "20" at bounding box center [811, 375] width 67 height 44
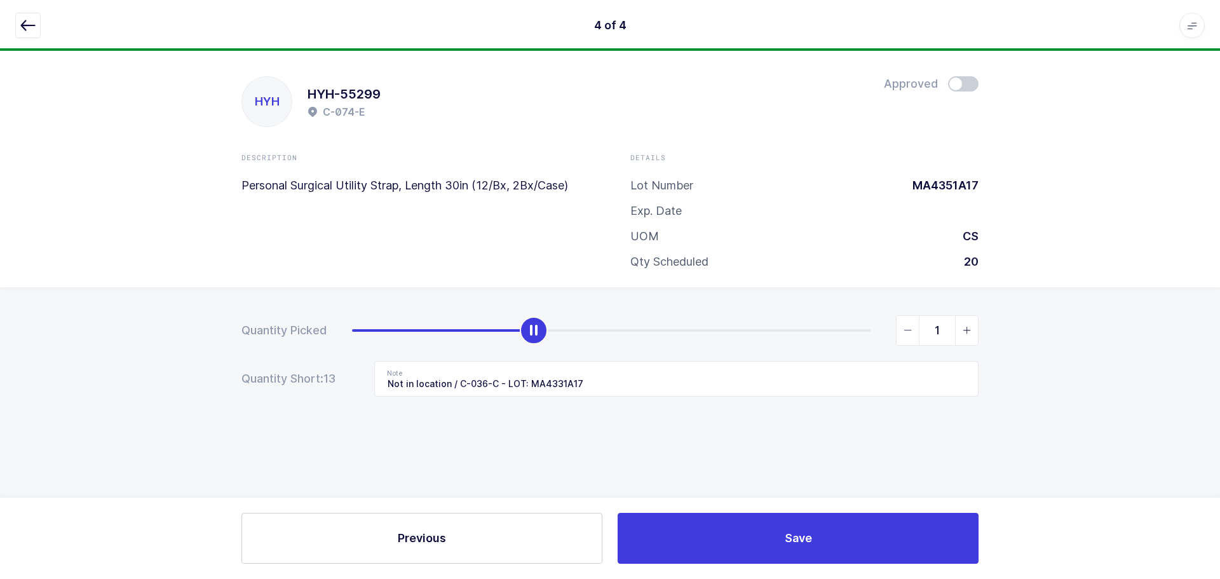
type input "0"
drag, startPoint x: 868, startPoint y: 327, endPoint x: 172, endPoint y: 306, distance: 696.5
click at [51, 342] on div "Quantity Picked 0 Quantity Short: 20 Note Not in location / C-036-C - LOT: MA43…" at bounding box center [610, 400] width 1220 height 226
drag, startPoint x: 967, startPoint y: 83, endPoint x: 957, endPoint y: 102, distance: 20.7
click at [967, 83] on span at bounding box center [963, 83] width 30 height 15
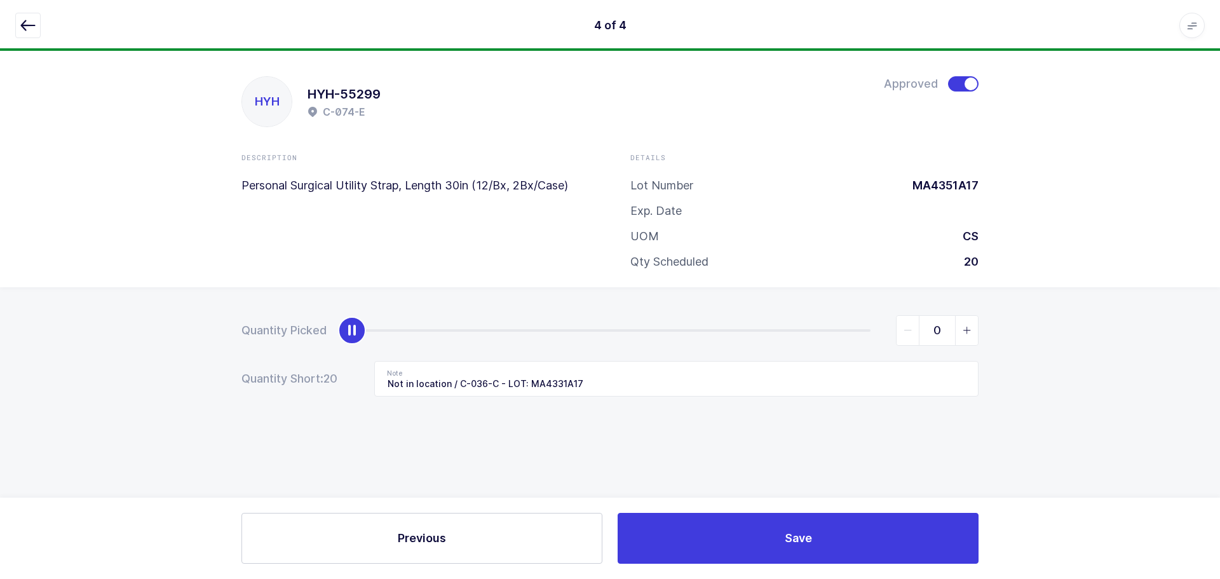
click at [26, 27] on icon "button" at bounding box center [27, 25] width 15 height 15
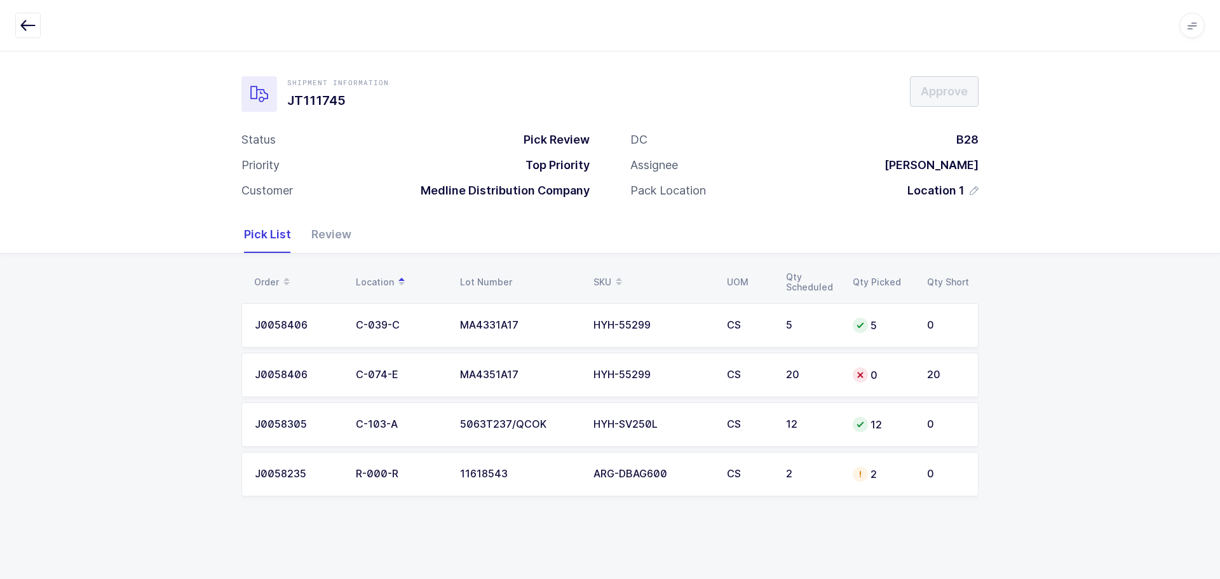
click at [887, 465] on td "2" at bounding box center [882, 474] width 74 height 44
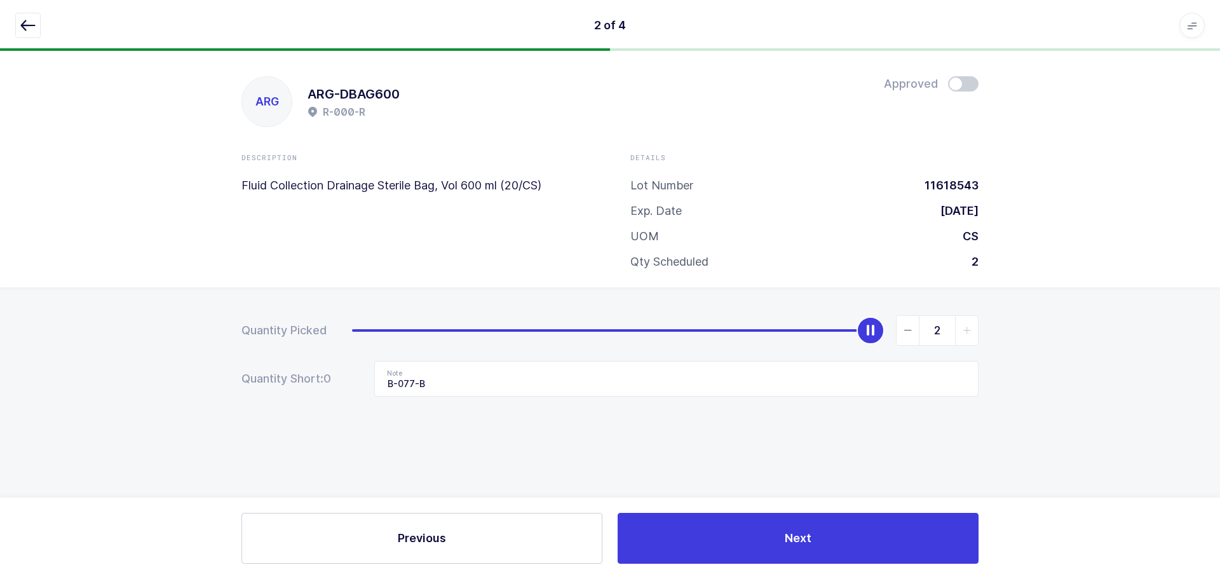
drag, startPoint x: 962, startPoint y: 85, endPoint x: 965, endPoint y: 91, distance: 7.1
click at [962, 85] on span at bounding box center [963, 83] width 30 height 15
click at [37, 25] on button "button" at bounding box center [27, 25] width 25 height 25
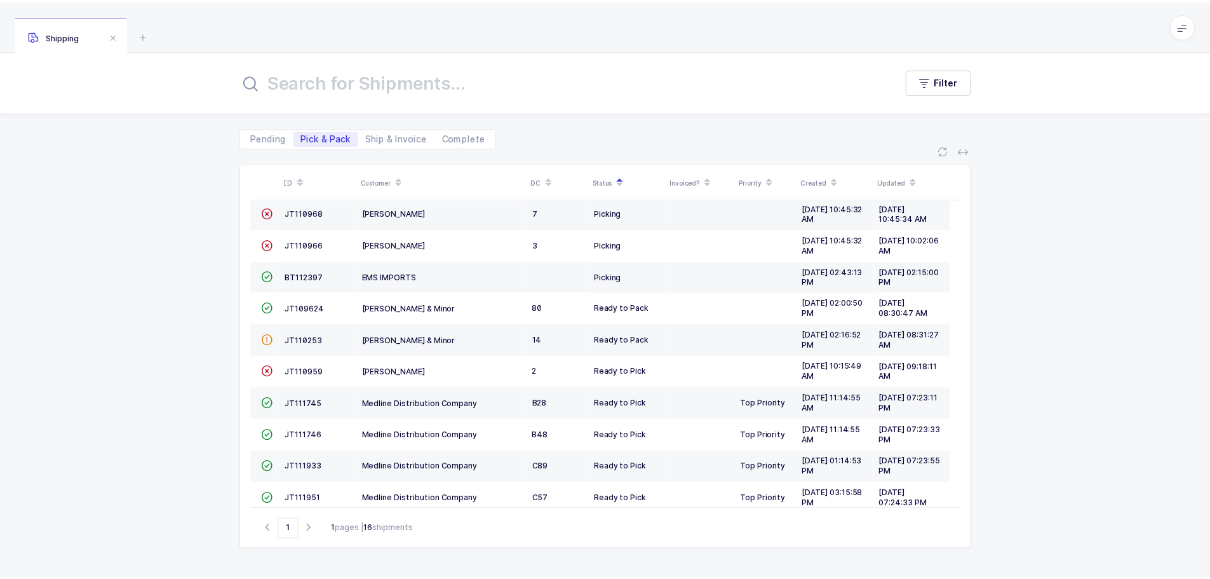
scroll to position [127, 0]
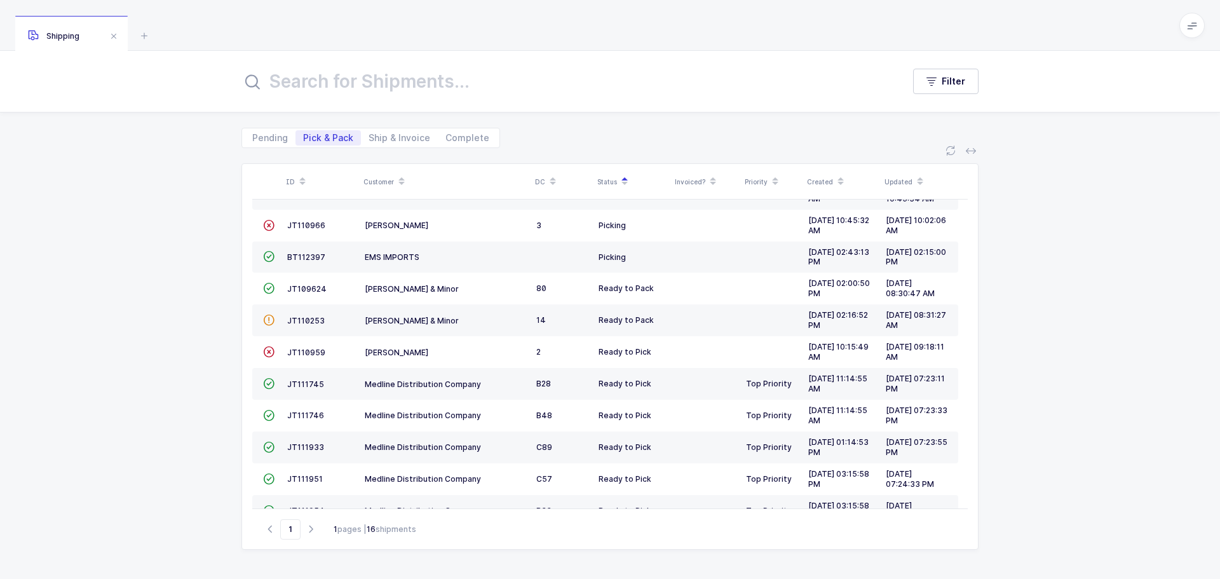
click at [319, 386] on span "JT111745" at bounding box center [305, 384] width 37 height 10
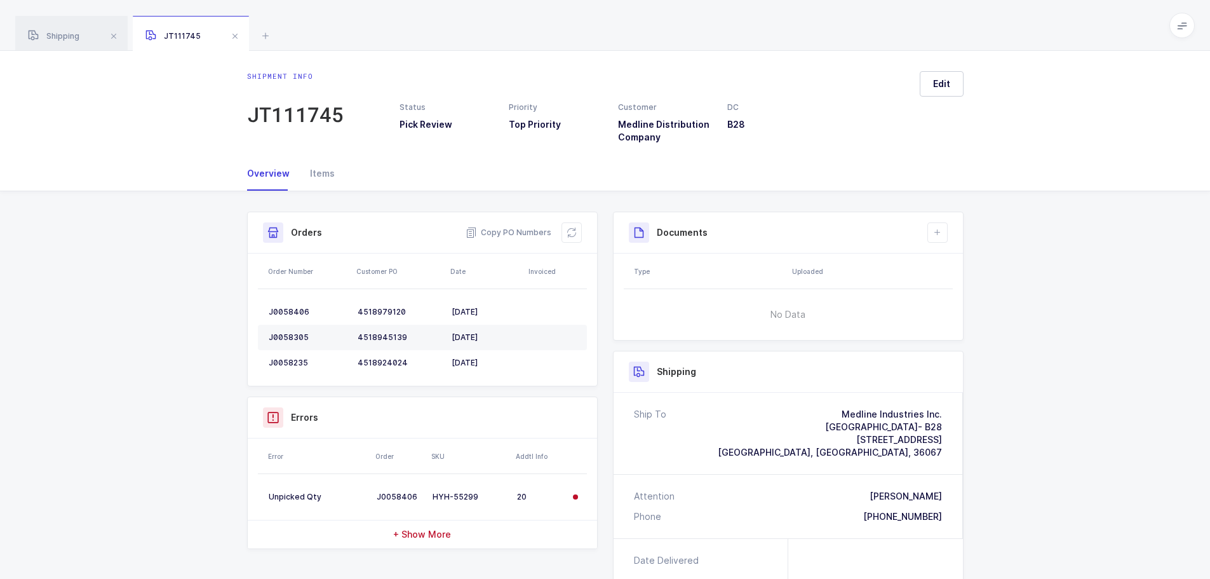
click at [574, 236] on icon at bounding box center [572, 232] width 10 height 10
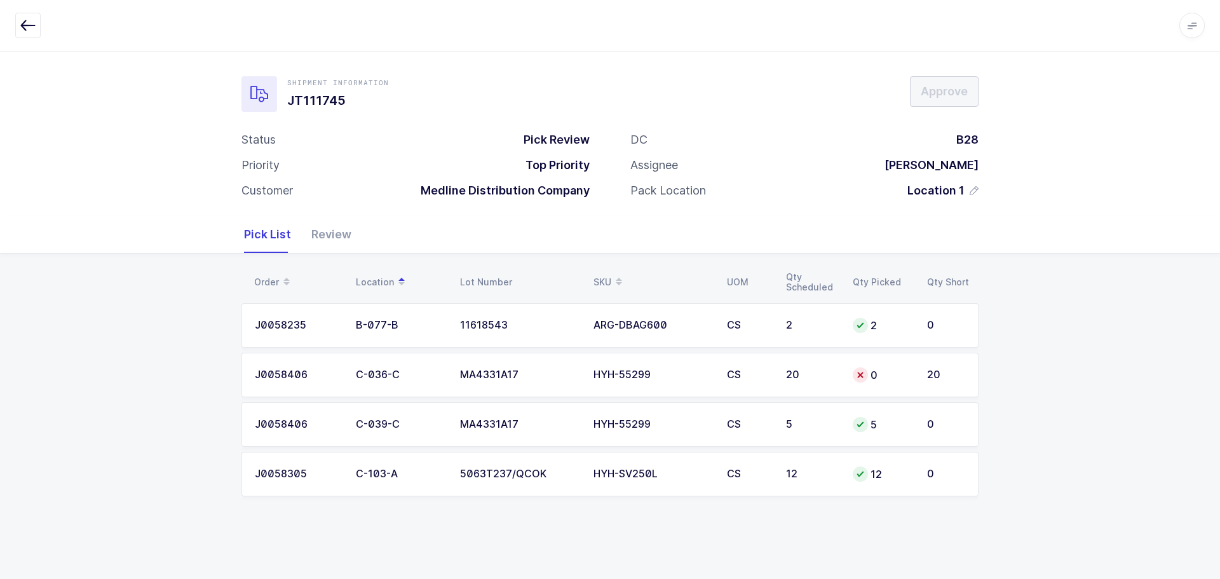
click at [768, 359] on td "CS" at bounding box center [748, 375] width 59 height 44
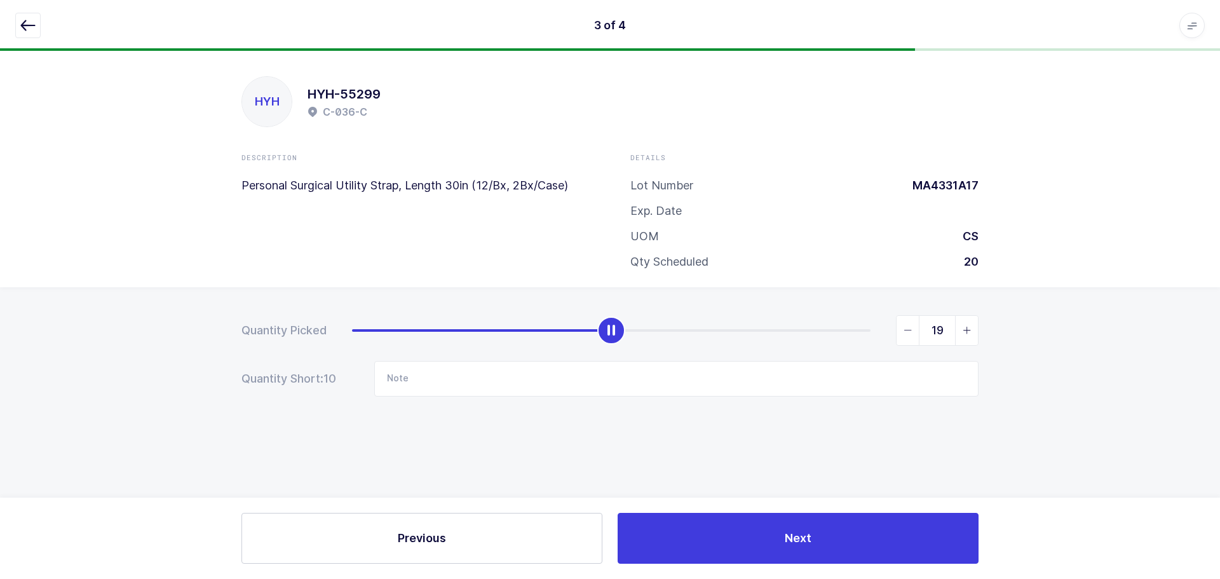
type input "20"
drag, startPoint x: 355, startPoint y: 325, endPoint x: 982, endPoint y: 270, distance: 629.3
click at [988, 269] on div "HYH HYH-55299 C-036-C Description Personal Surgical Utility Strap, Length 30in …" at bounding box center [610, 315] width 1220 height 528
click at [33, 25] on icon "button" at bounding box center [27, 25] width 15 height 15
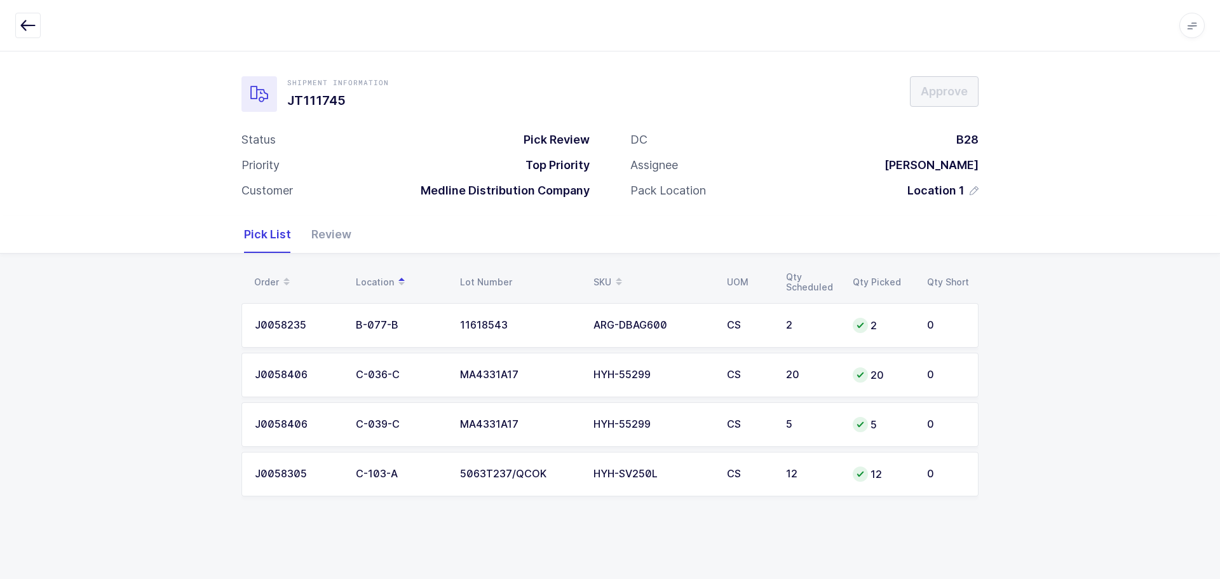
click at [344, 238] on div "Review" at bounding box center [326, 234] width 50 height 37
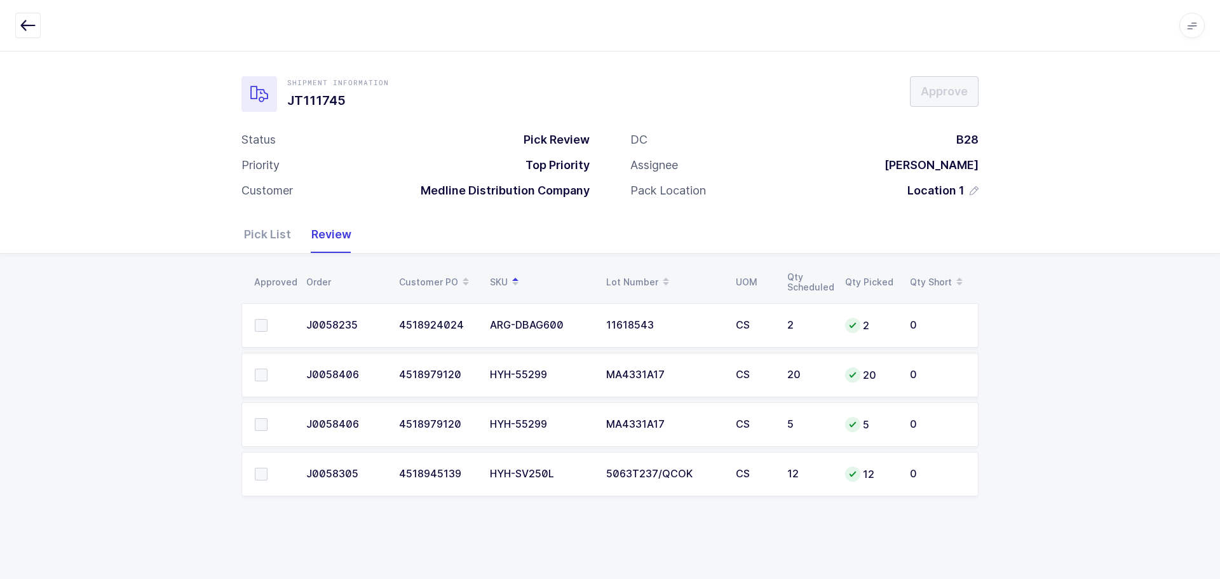
click at [23, 21] on icon "button" at bounding box center [27, 25] width 15 height 15
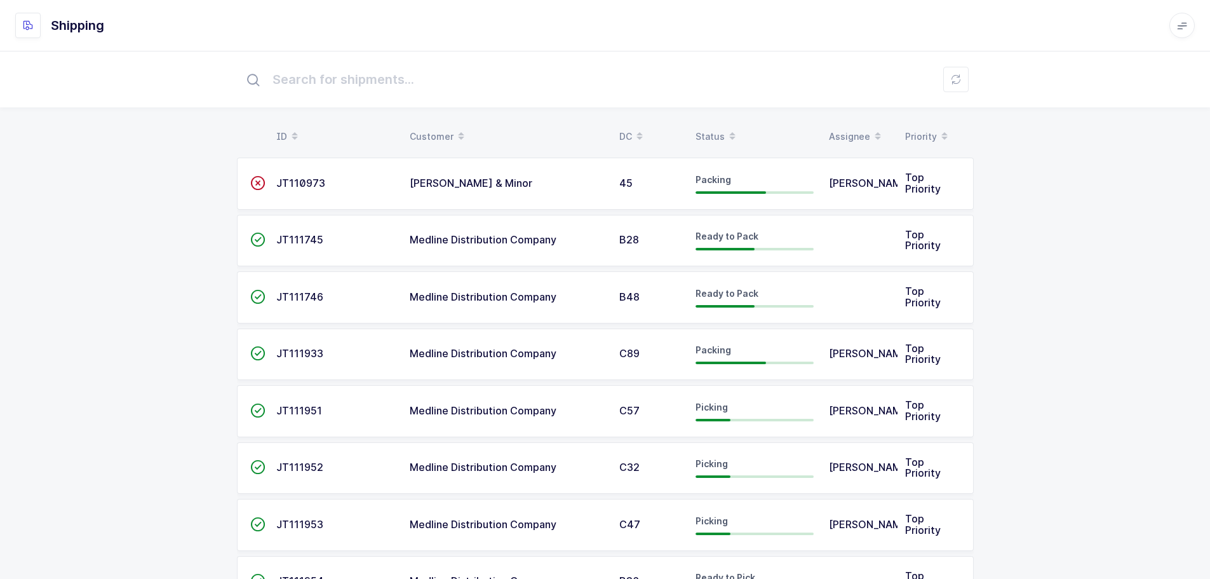
click at [704, 131] on div "Status" at bounding box center [755, 137] width 118 height 22
click at [706, 133] on div "Status" at bounding box center [755, 137] width 118 height 22
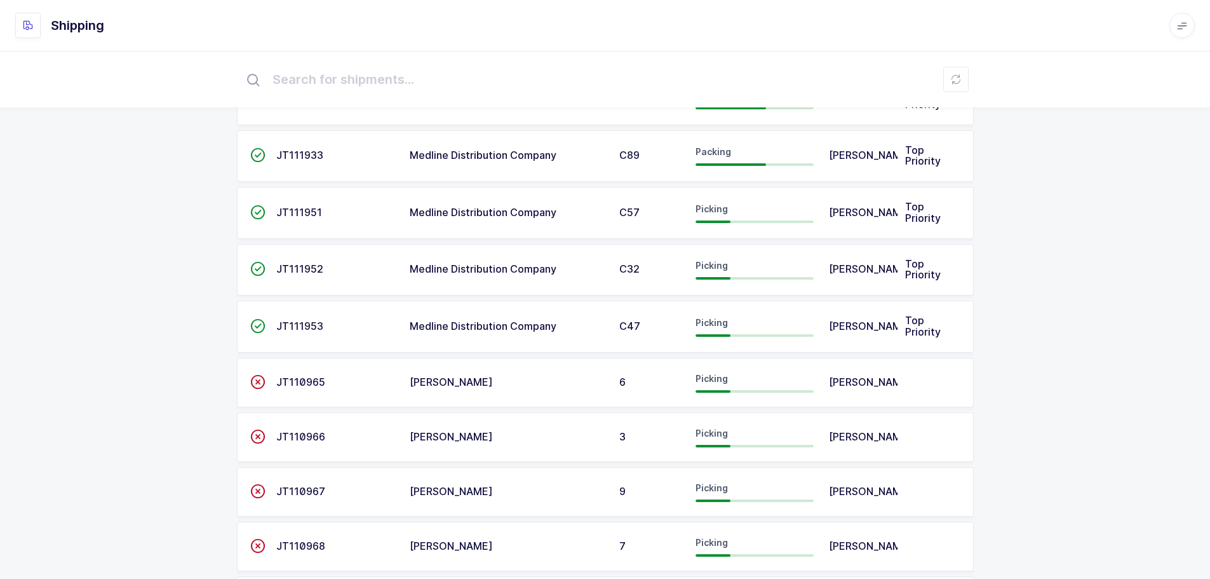
scroll to position [127, 0]
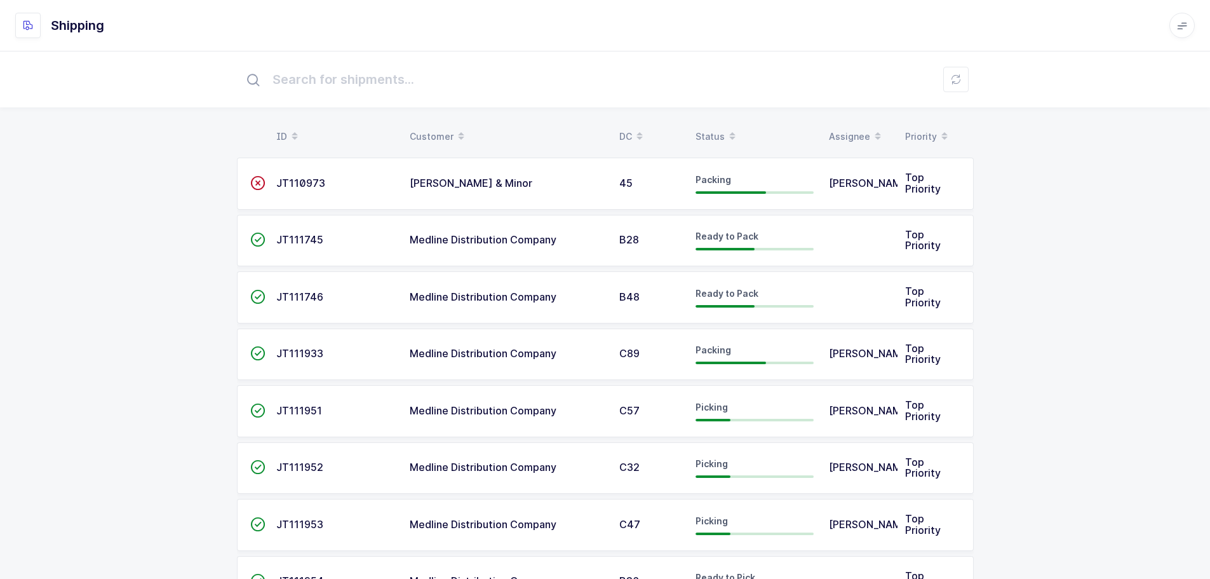
click at [710, 137] on div "Status" at bounding box center [755, 137] width 118 height 22
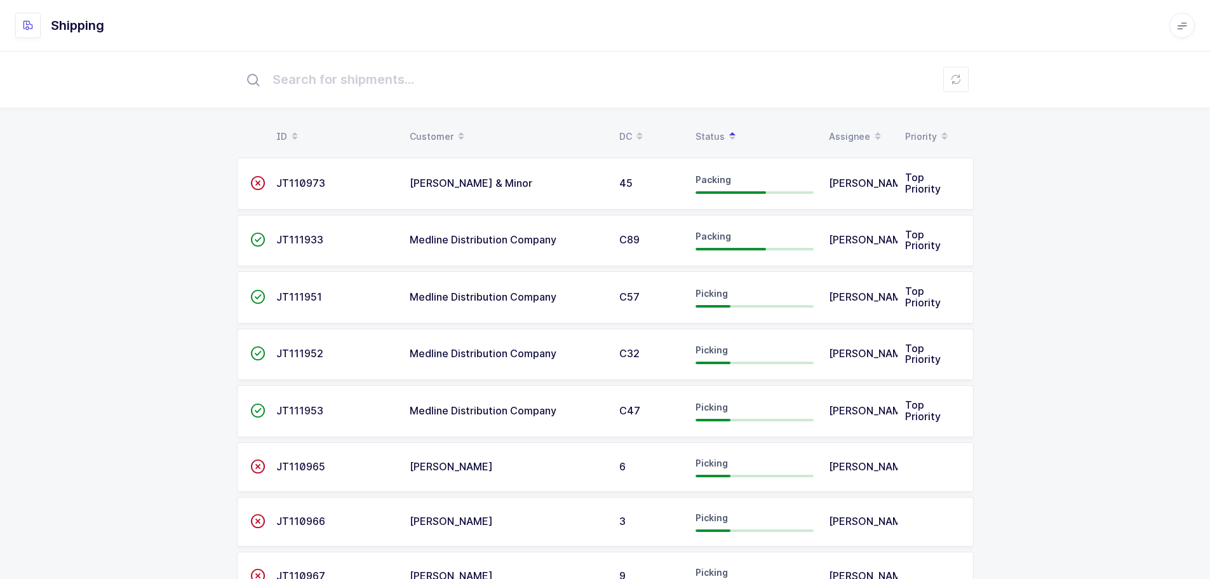
click at [300, 180] on span "JT110973" at bounding box center [300, 183] width 49 height 13
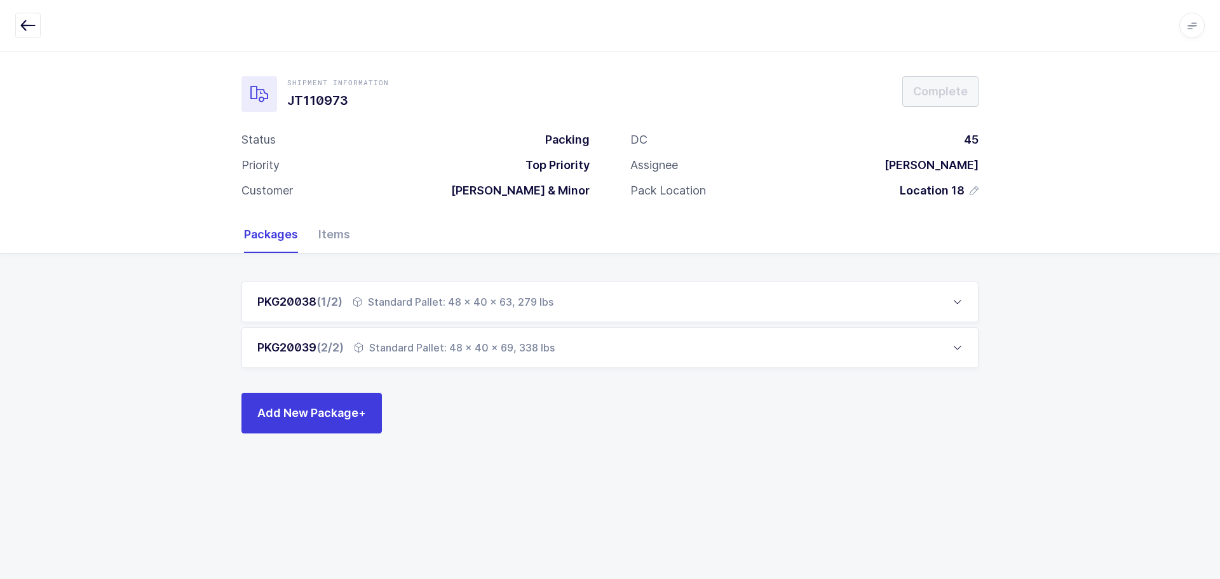
click at [37, 26] on button "button" at bounding box center [27, 25] width 25 height 25
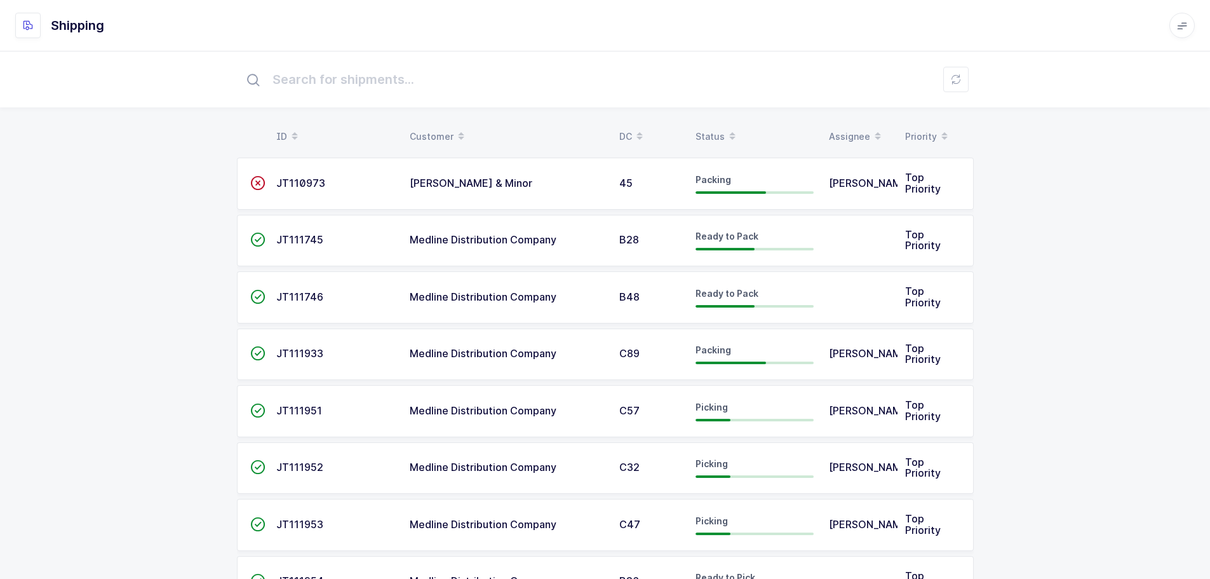
click at [313, 417] on td "JT111951" at bounding box center [335, 411] width 133 height 52
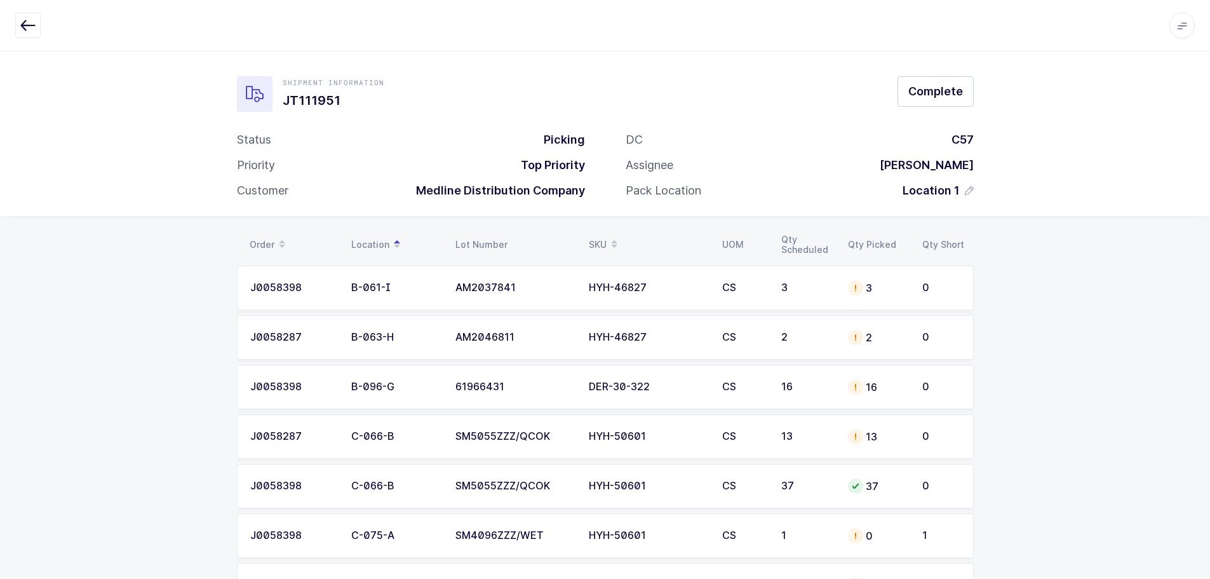
click at [596, 241] on div "SKU" at bounding box center [648, 245] width 118 height 22
click at [485, 389] on div "AM2054811/WET" at bounding box center [514, 386] width 118 height 11
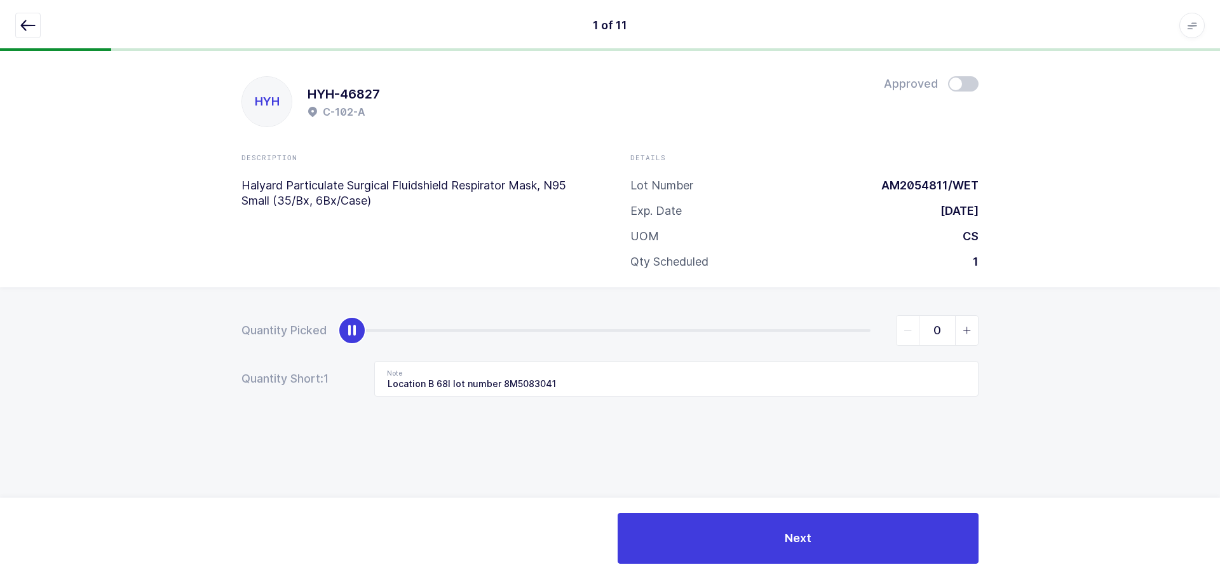
click at [961, 87] on span at bounding box center [963, 83] width 30 height 15
click at [963, 337] on span "slider between 0 and 1" at bounding box center [966, 330] width 23 height 29
type input "1"
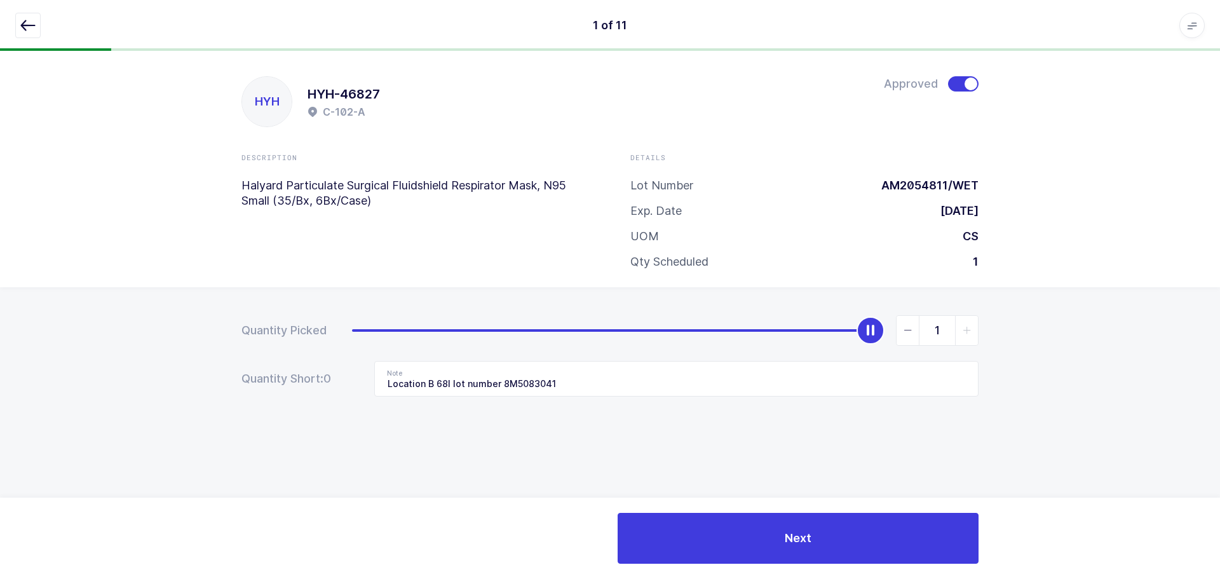
click at [25, 23] on icon "button" at bounding box center [27, 25] width 15 height 15
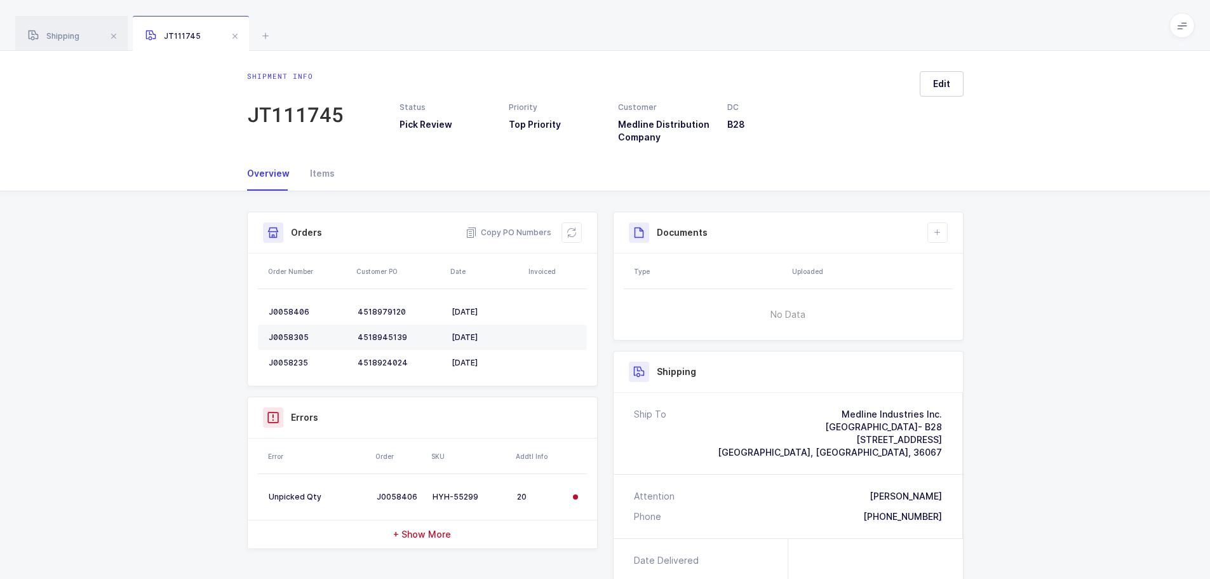
click at [241, 34] on div "JT111745" at bounding box center [191, 34] width 116 height 36
click at [238, 34] on span at bounding box center [234, 36] width 15 height 15
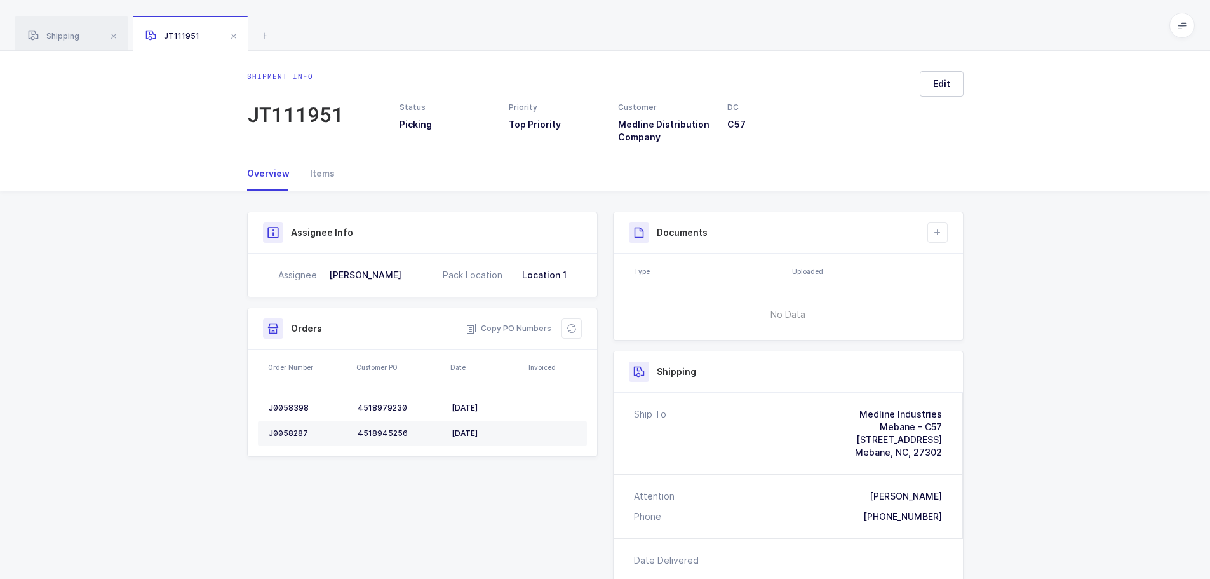
click at [559, 323] on div "Copy PO Numbers" at bounding box center [524, 328] width 116 height 20
click at [575, 326] on icon at bounding box center [572, 328] width 10 height 10
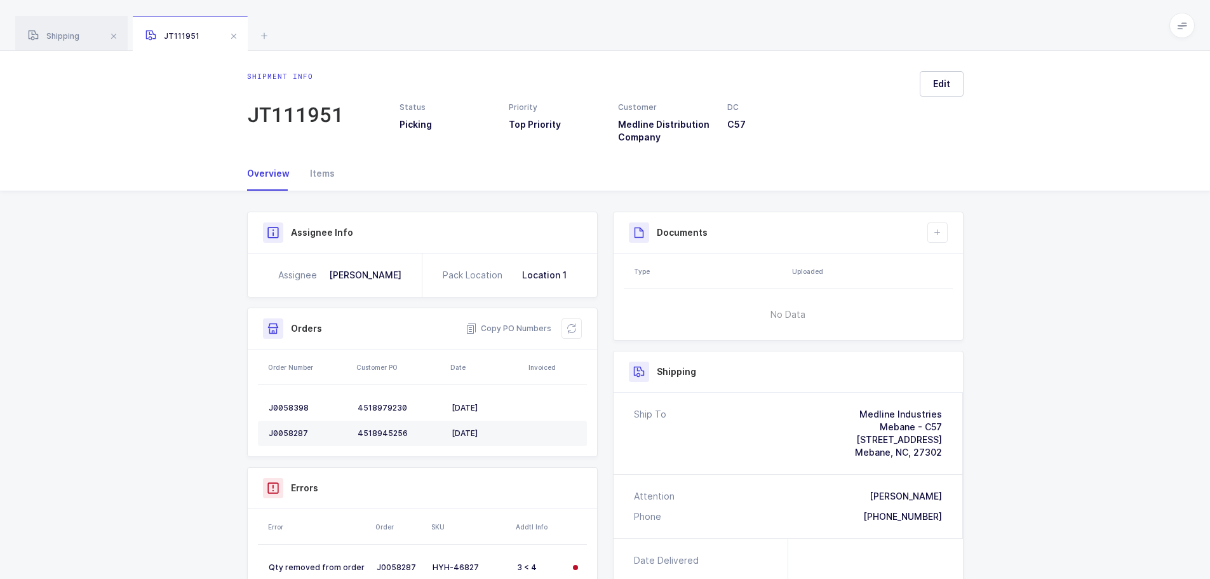
click at [585, 333] on div "Orders Copy PO Numbers" at bounding box center [422, 328] width 349 height 41
click at [568, 324] on icon at bounding box center [572, 328] width 10 height 10
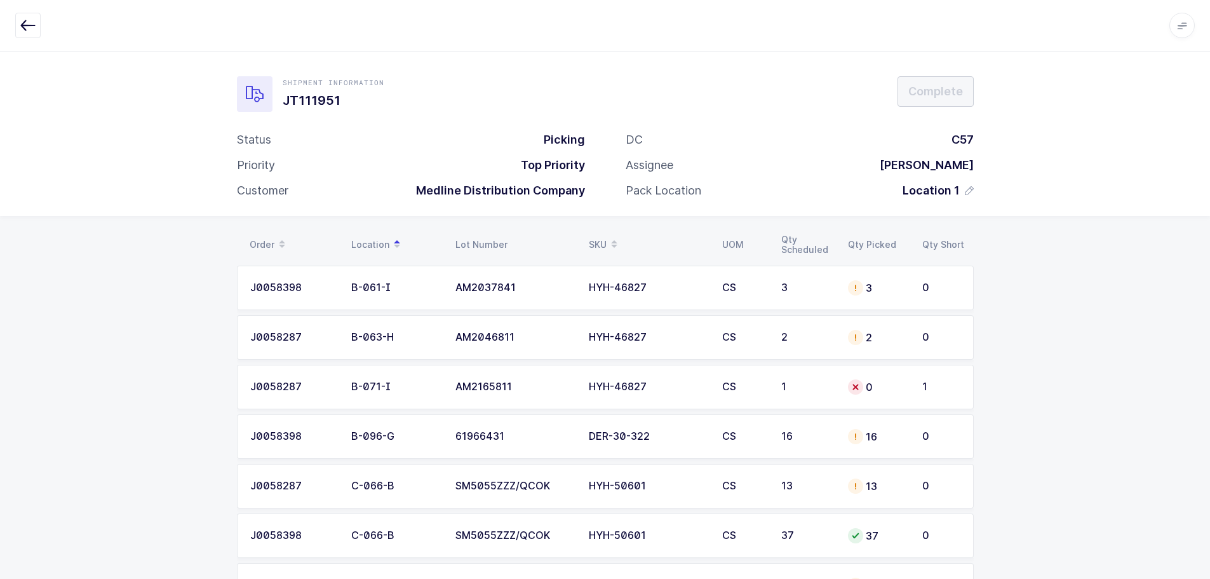
click at [886, 393] on div "0" at bounding box center [877, 386] width 59 height 15
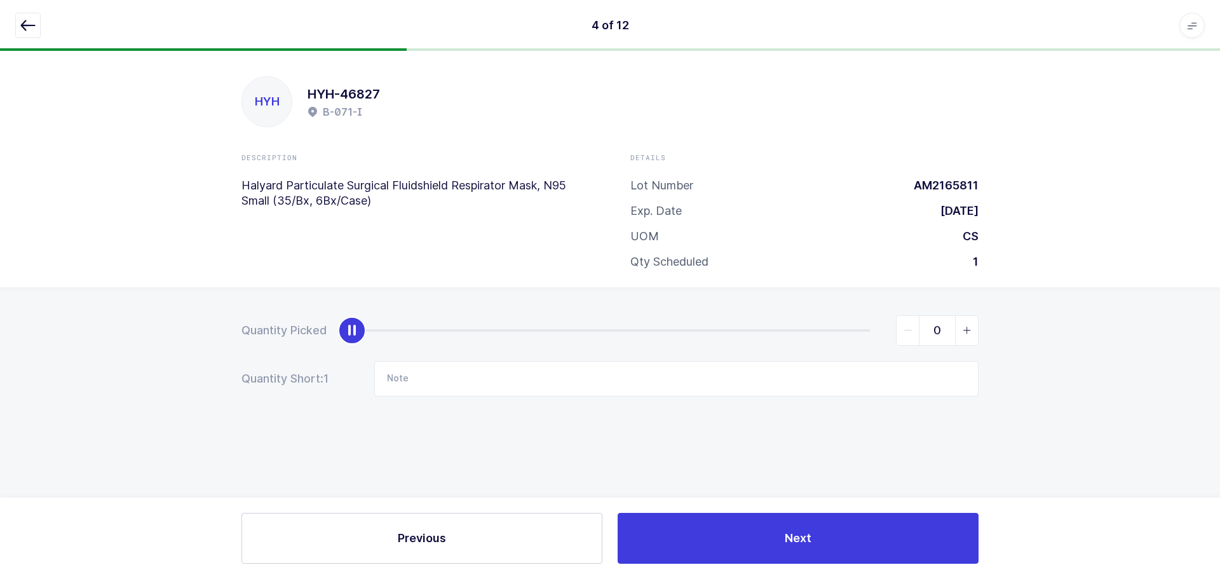
click at [961, 333] on span "slider between 0 and 1" at bounding box center [966, 330] width 23 height 29
type input "1"
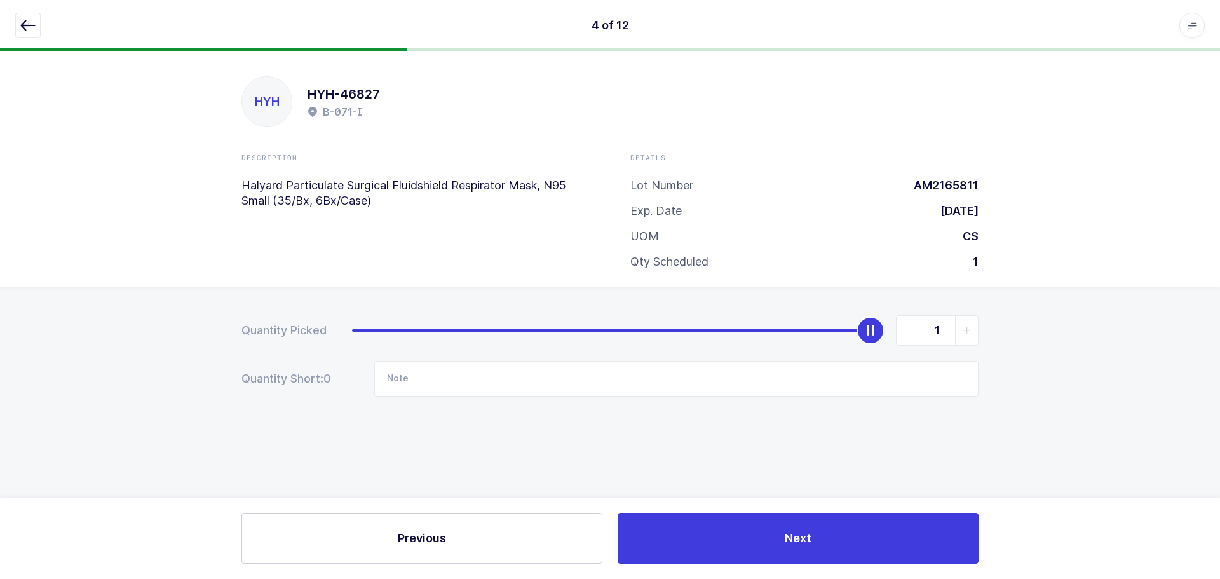
click at [28, 22] on icon "button" at bounding box center [27, 25] width 15 height 15
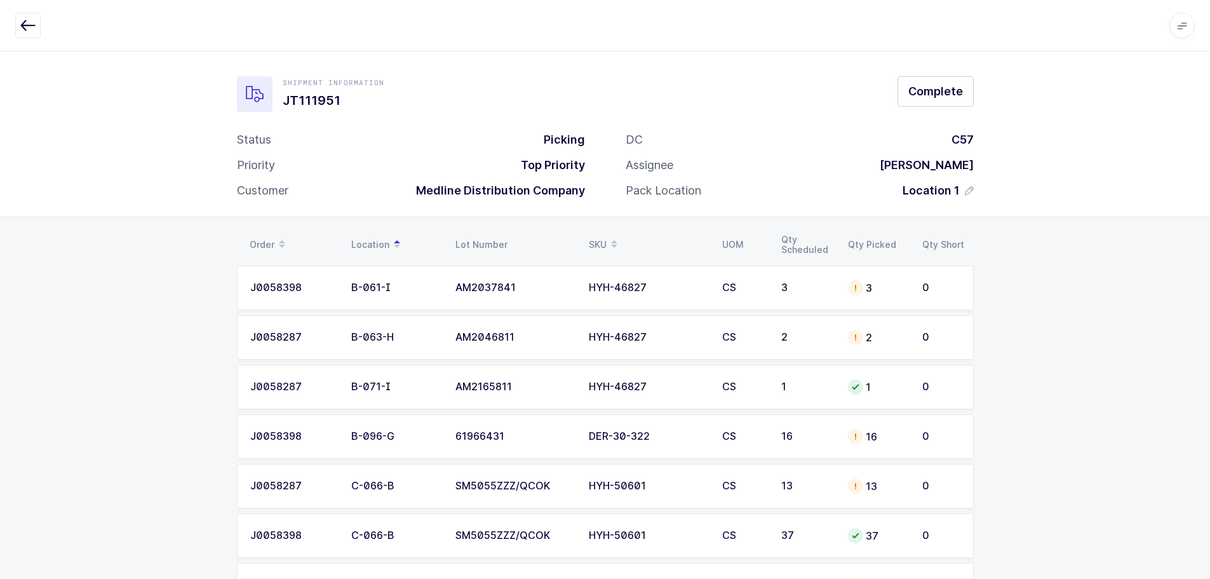
click at [879, 483] on div "13" at bounding box center [877, 485] width 59 height 15
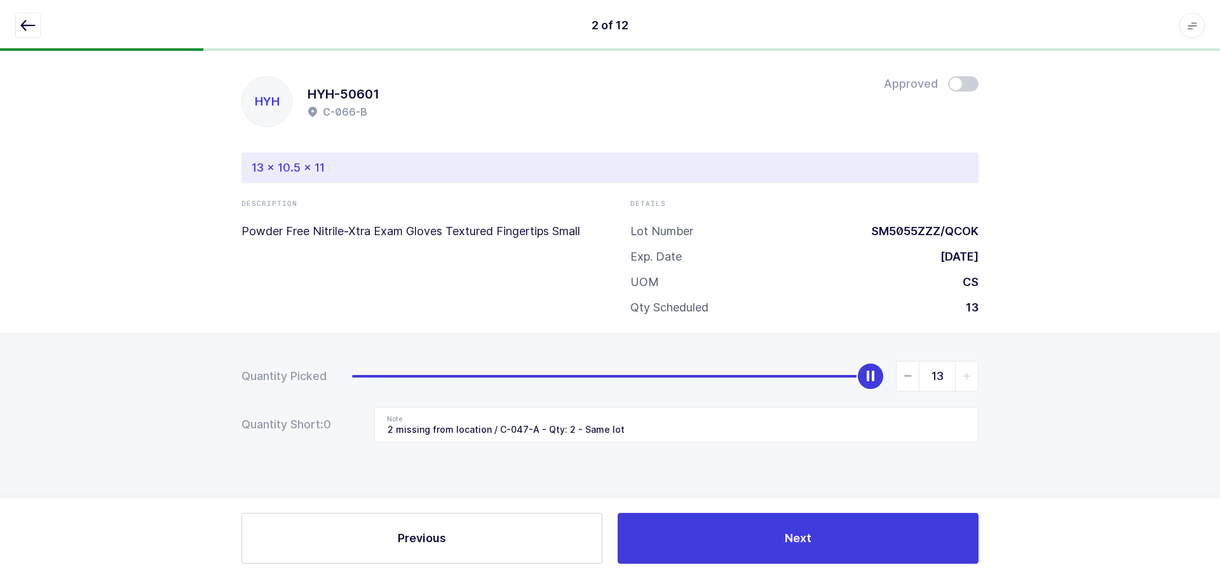
click at [967, 79] on span at bounding box center [963, 83] width 30 height 15
drag, startPoint x: 32, startPoint y: 23, endPoint x: 95, endPoint y: 39, distance: 65.5
click at [32, 23] on icon "button" at bounding box center [27, 25] width 15 height 15
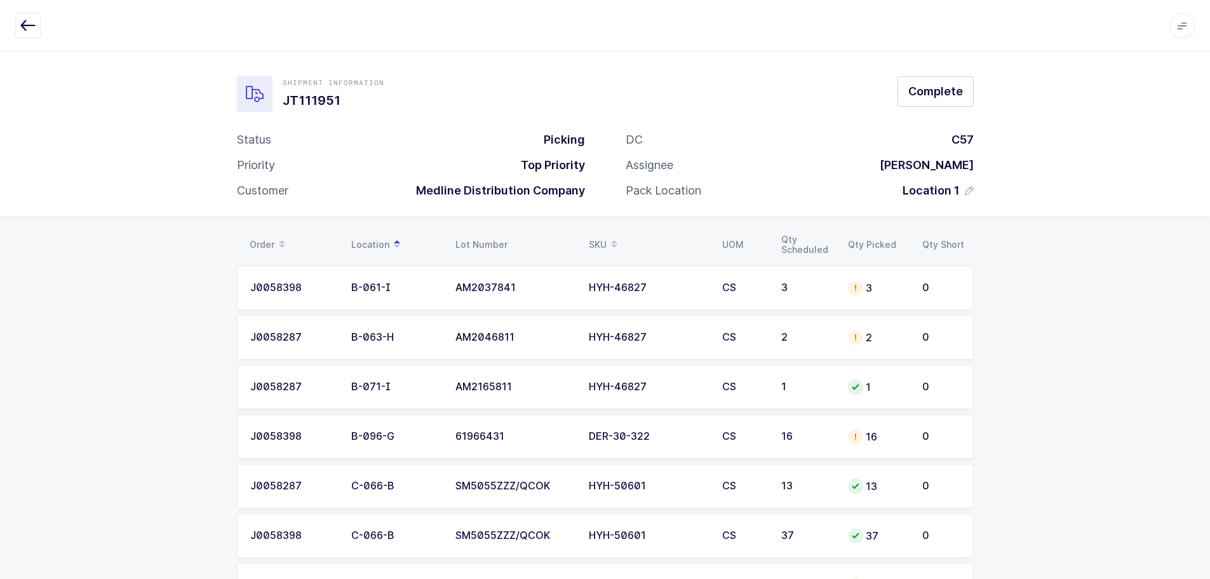
click at [272, 238] on div "Order" at bounding box center [293, 245] width 86 height 22
click at [744, 311] on table "J0058287 C-102-A AM2054811/WET HYH-46827 CS 1 1 0 J0058287 C-066-B SM5055ZZZ/QC…" at bounding box center [605, 560] width 737 height 600
click at [786, 298] on td "1" at bounding box center [807, 288] width 67 height 44
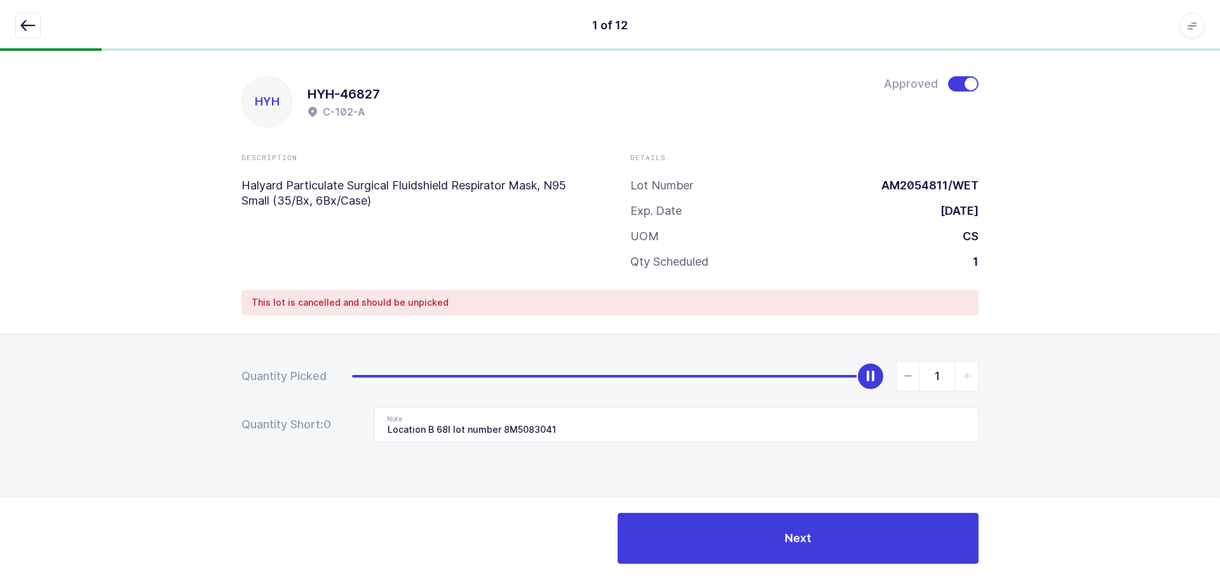
type input "0"
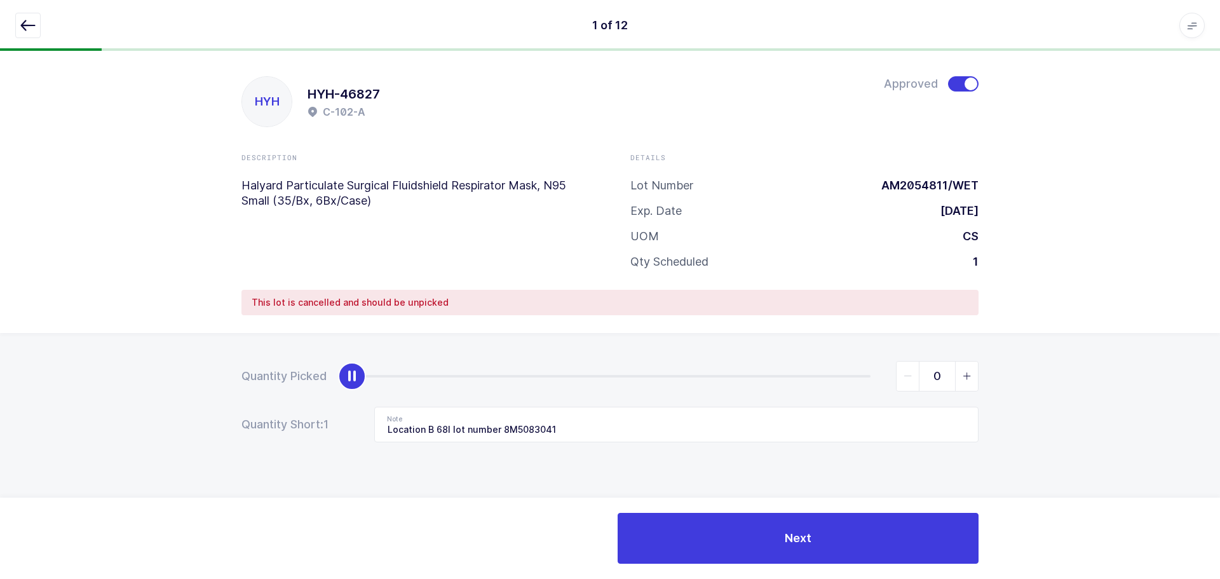
drag, startPoint x: 867, startPoint y: 382, endPoint x: 165, endPoint y: 333, distance: 704.2
click at [161, 339] on div "Quantity Picked 0 Quantity Short: 1 Note Location B 68I lot number 8M5083041" at bounding box center [610, 446] width 1220 height 226
click at [955, 81] on span at bounding box center [963, 83] width 30 height 15
drag, startPoint x: 603, startPoint y: 435, endPoint x: 294, endPoint y: 413, distance: 310.1
click at [294, 413] on div "Quantity Short: 1 Note Location B 68I lot number 8M5083041" at bounding box center [609, 425] width 737 height 36
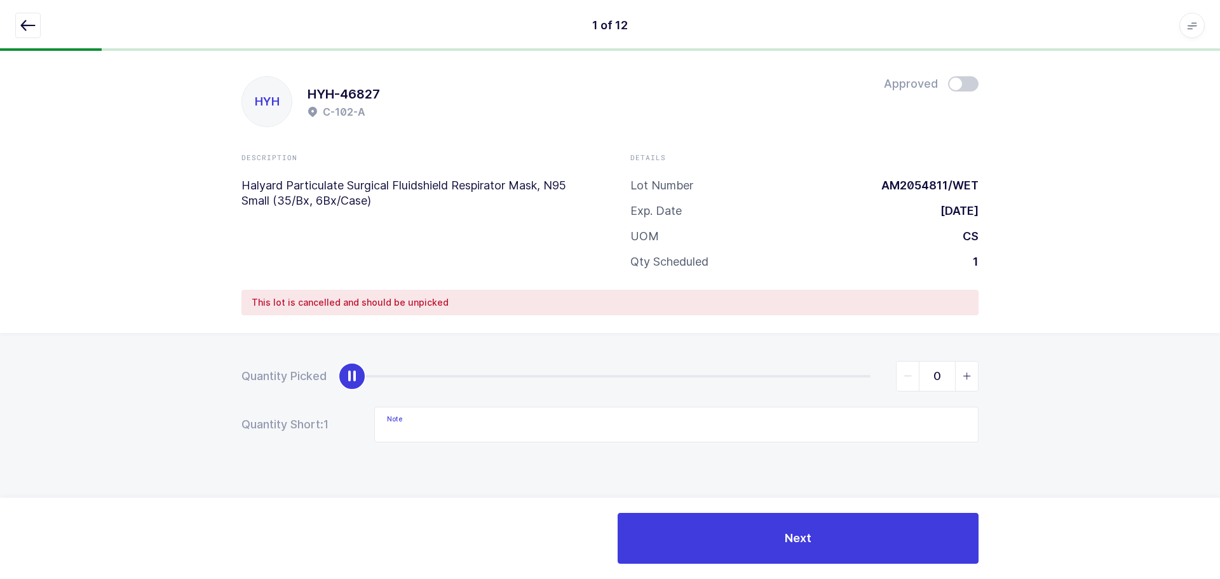
click at [23, 24] on icon "button" at bounding box center [27, 25] width 15 height 15
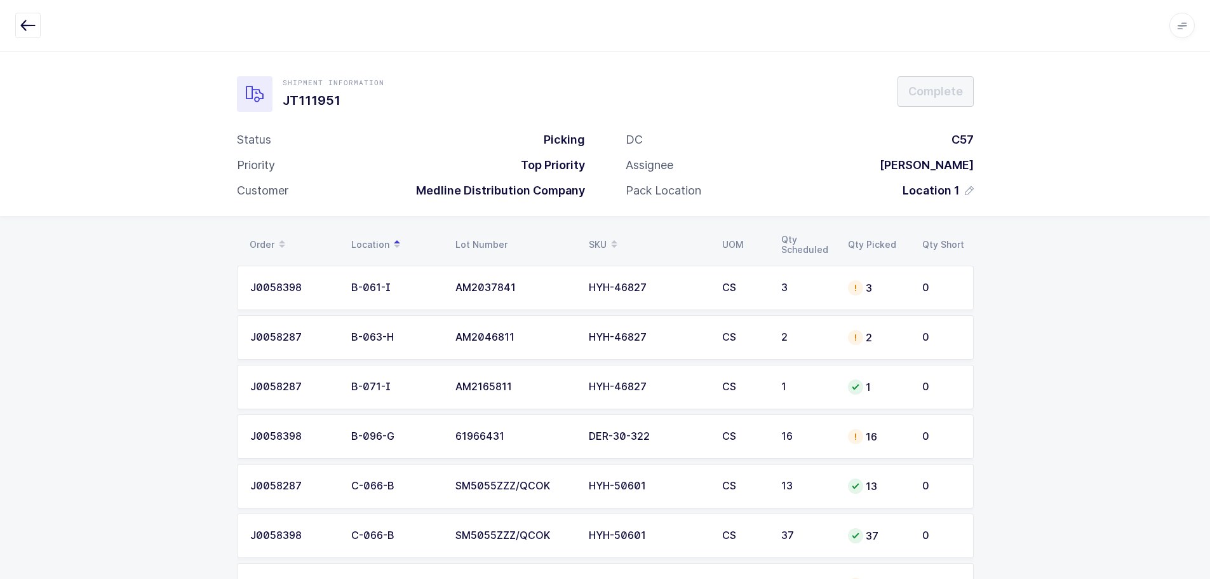
click at [471, 286] on div "AM2037841" at bounding box center [514, 287] width 118 height 11
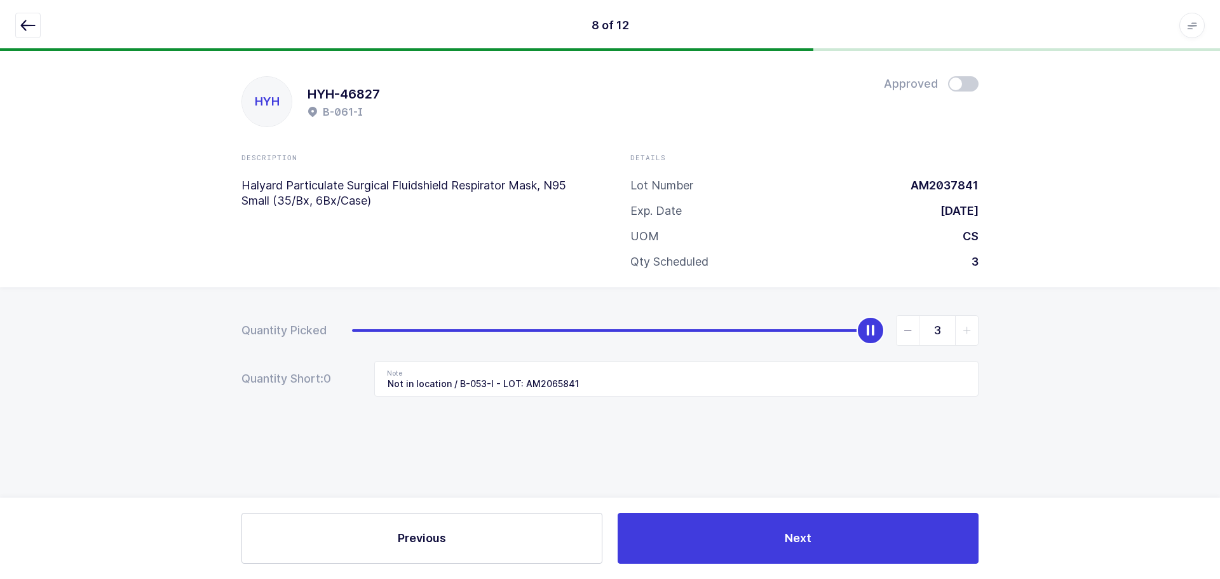
drag, startPoint x: 960, startPoint y: 89, endPoint x: 962, endPoint y: 100, distance: 11.1
click at [960, 89] on span at bounding box center [963, 83] width 30 height 15
click at [29, 19] on icon "button" at bounding box center [27, 25] width 15 height 15
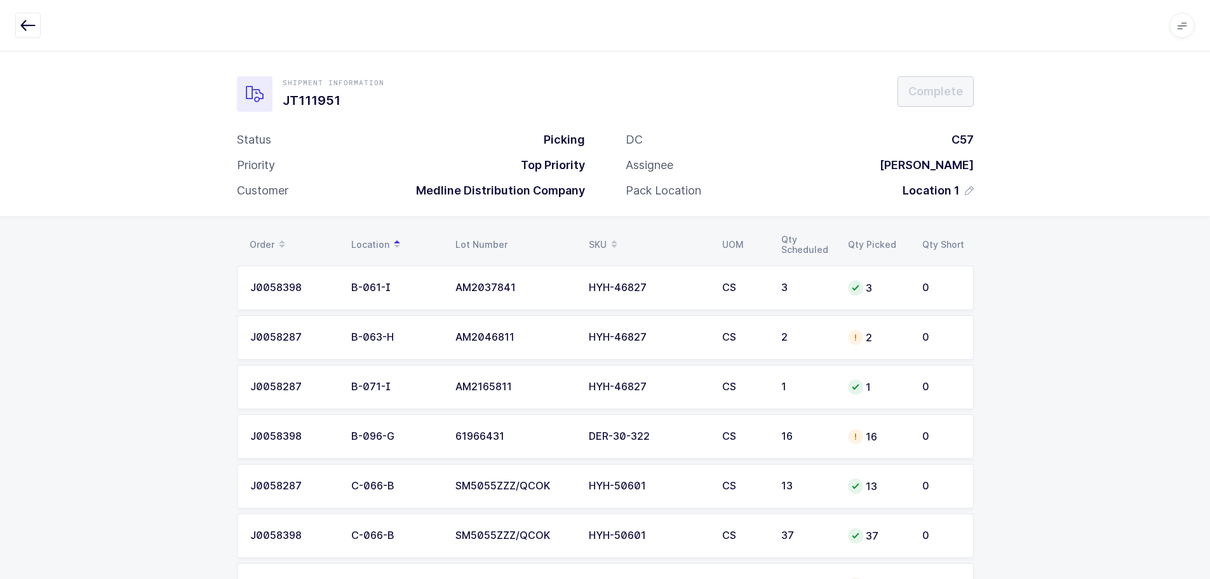
click at [904, 436] on div "16" at bounding box center [877, 436] width 59 height 15
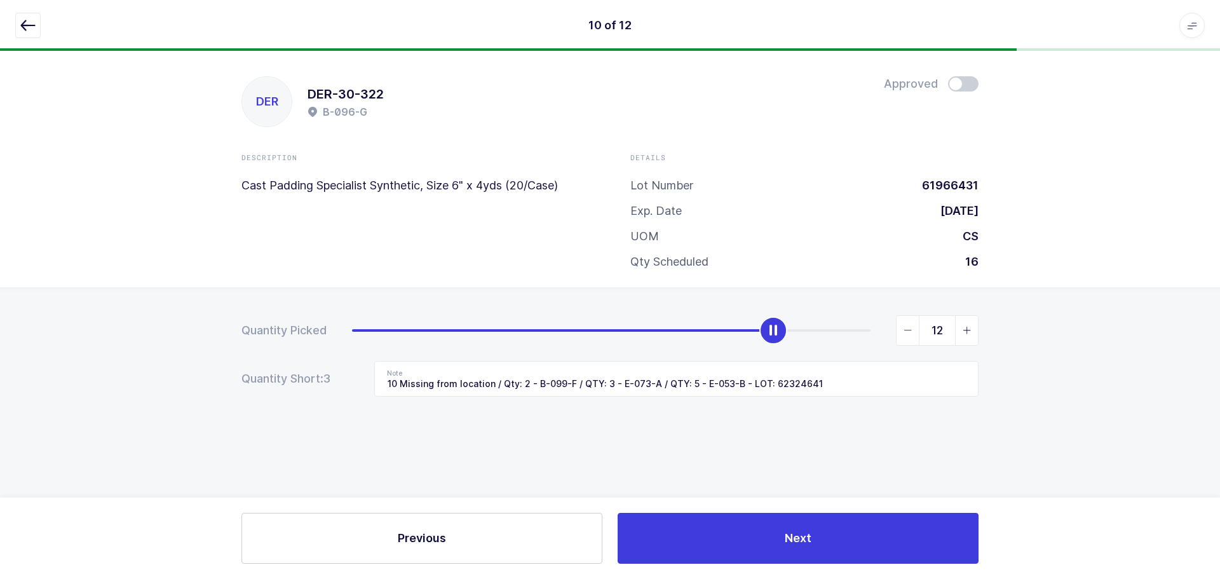
drag, startPoint x: 917, startPoint y: 334, endPoint x: 1000, endPoint y: 313, distance: 86.0
click at [1000, 313] on div "Quantity Picked 12 Quantity Short: 3 Note 10 Missing from location / Qty: 2 - B…" at bounding box center [610, 400] width 1220 height 226
click at [758, 321] on div "12" at bounding box center [665, 330] width 626 height 30
drag, startPoint x: 927, startPoint y: 324, endPoint x: 958, endPoint y: 328, distance: 30.8
click at [958, 328] on div "12" at bounding box center [937, 330] width 83 height 30
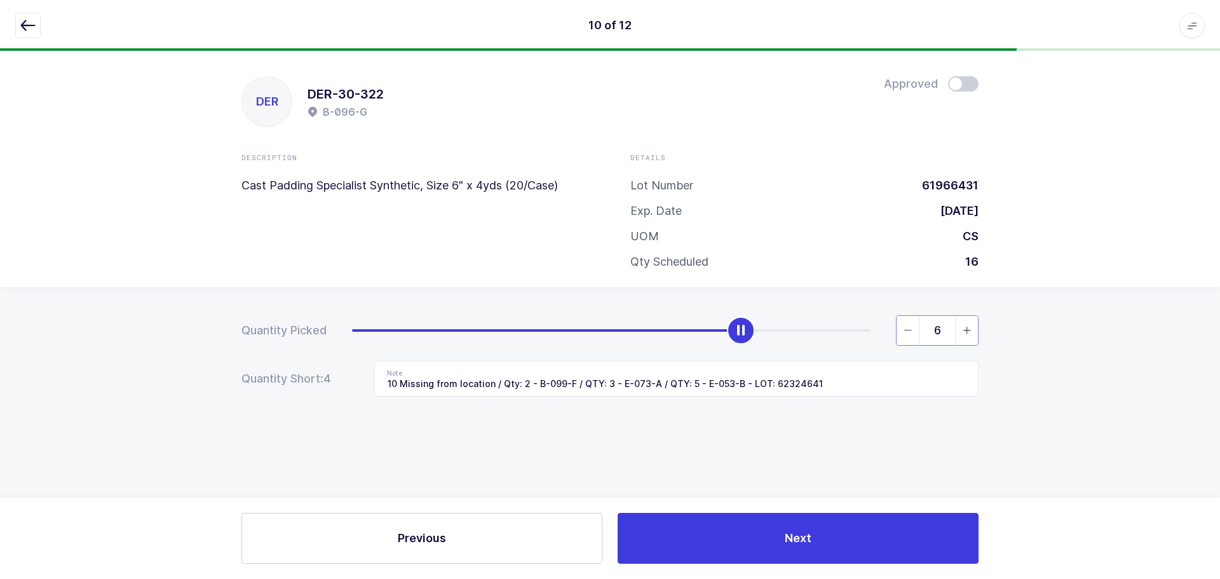
type input "6"
click at [957, 82] on span at bounding box center [963, 83] width 30 height 15
click at [31, 27] on icon "button" at bounding box center [27, 25] width 15 height 15
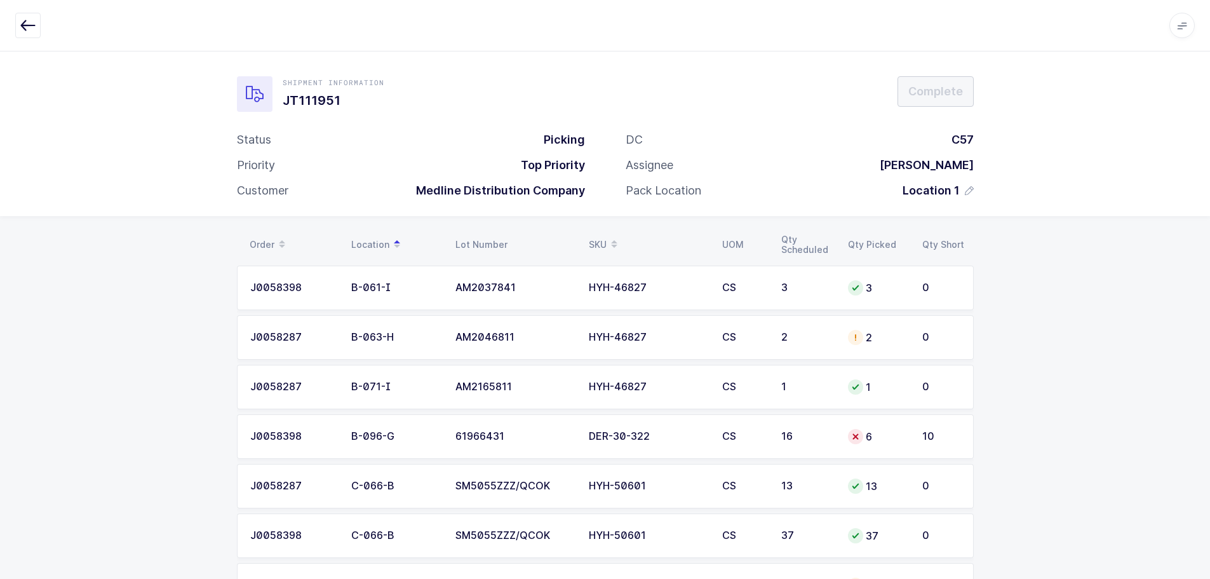
click at [852, 330] on div at bounding box center [855, 337] width 15 height 15
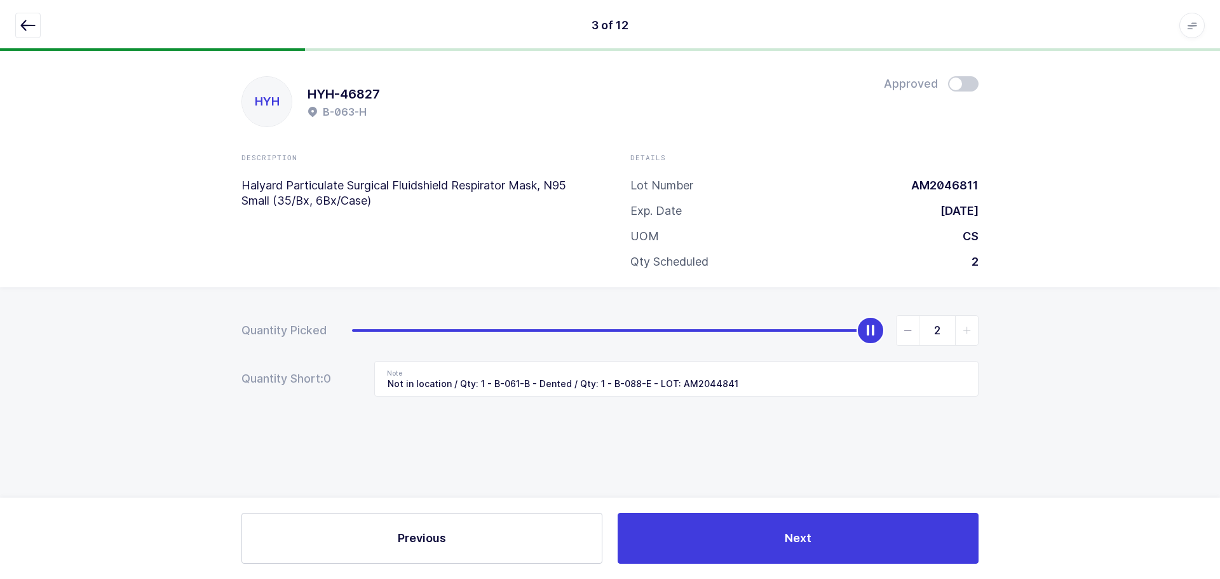
click at [30, 27] on icon "button" at bounding box center [27, 25] width 15 height 15
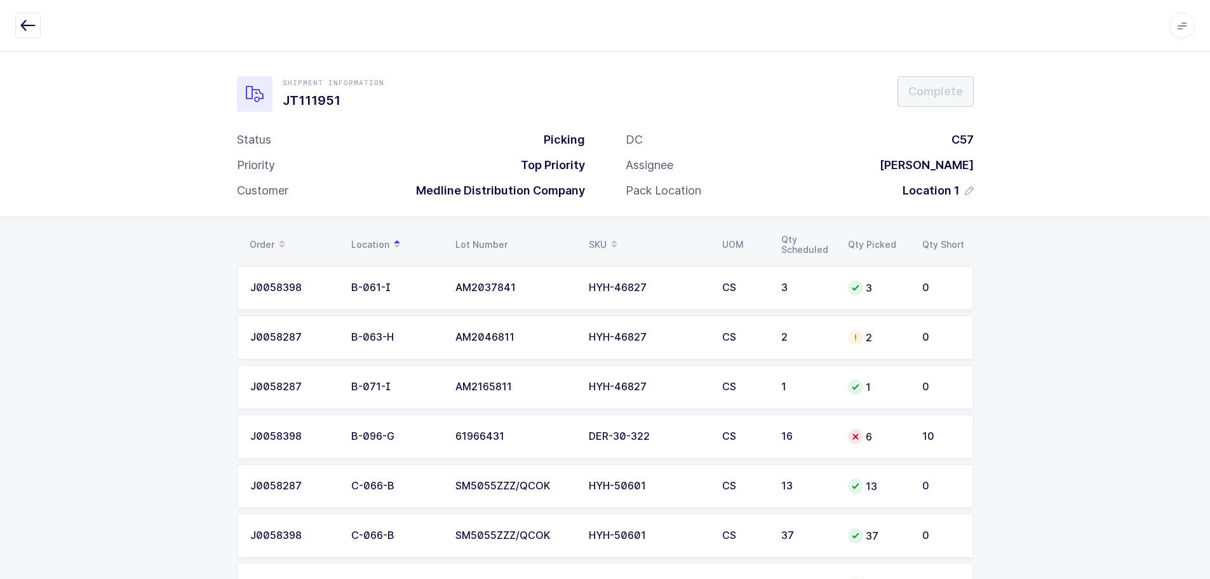
click at [603, 236] on div "SKU" at bounding box center [648, 245] width 118 height 22
